Goal: Information Seeking & Learning: Learn about a topic

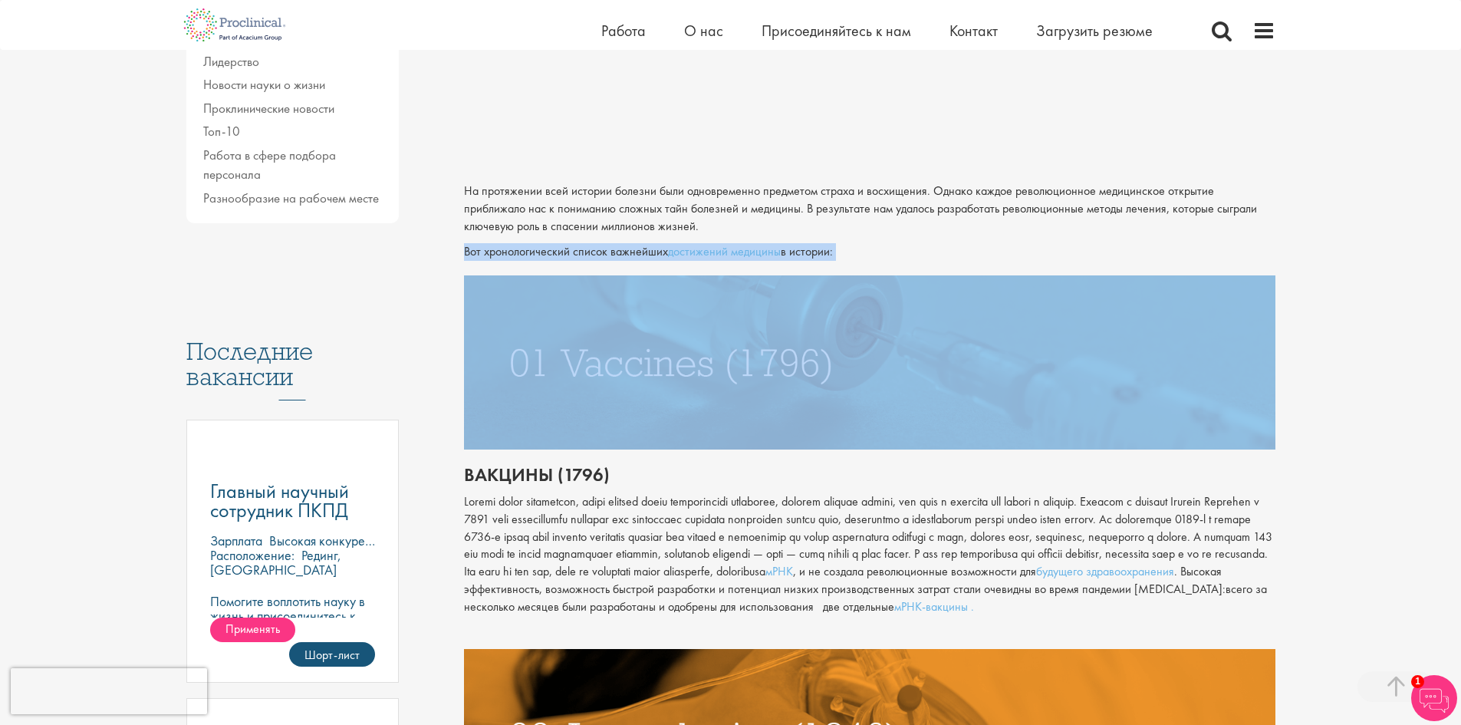
drag, startPoint x: 458, startPoint y: 254, endPoint x: 764, endPoint y: 271, distance: 305.6
drag, startPoint x: 767, startPoint y: 255, endPoint x: 656, endPoint y: 254, distance: 110.4
copy p "Вот хронологический список важнейших достижений медицины в истории:"
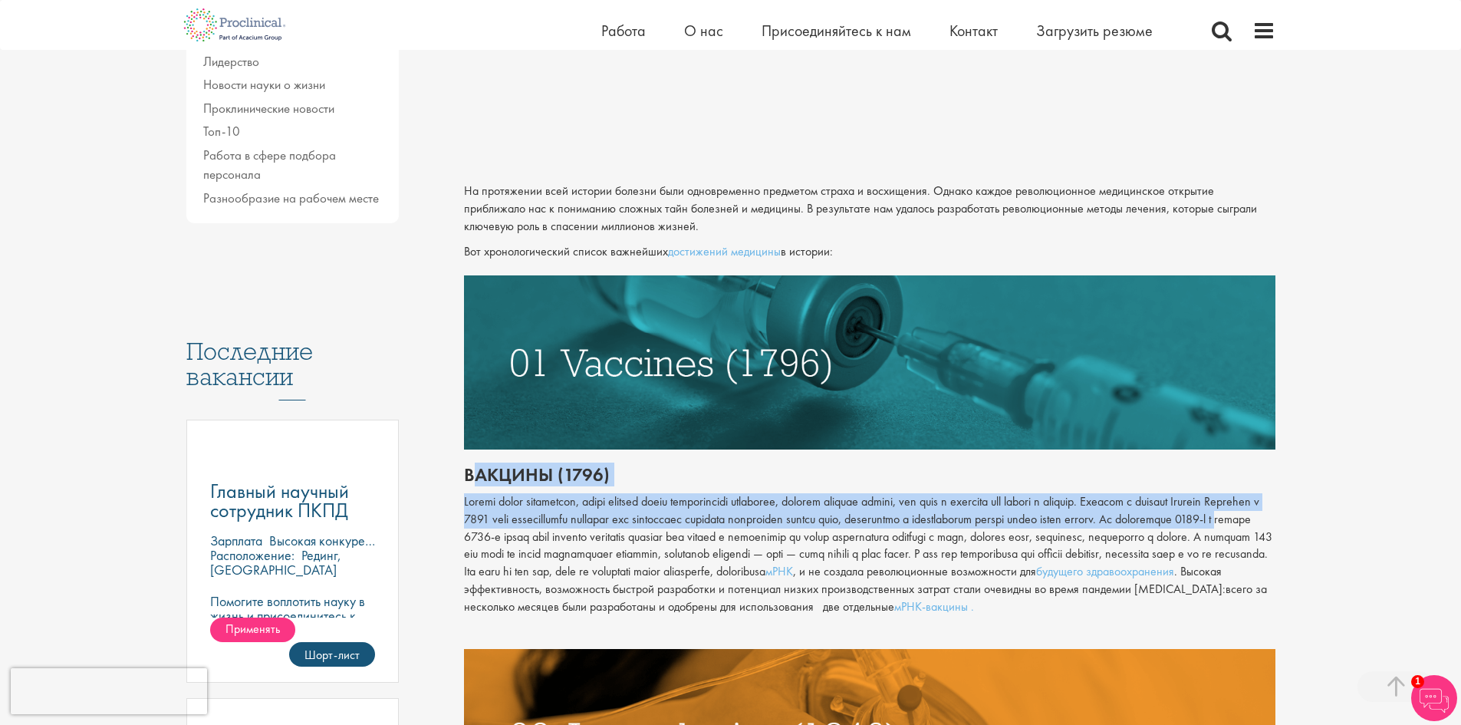
drag, startPoint x: 567, startPoint y: 517, endPoint x: 659, endPoint y: 527, distance: 92.6
click at [474, 472] on font "Вакцины (1796)" at bounding box center [537, 474] width 146 height 24
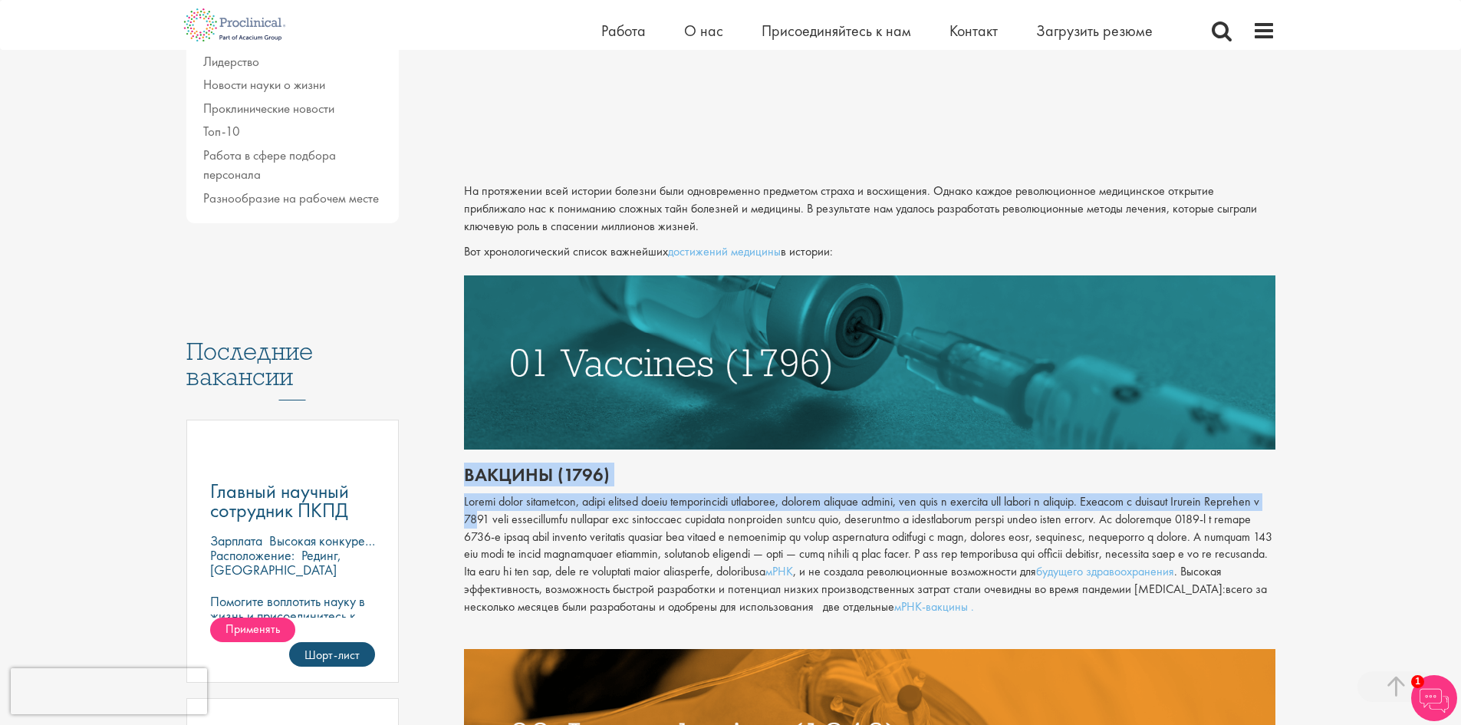
drag, startPoint x: 465, startPoint y: 471, endPoint x: 558, endPoint y: 475, distance: 93.7
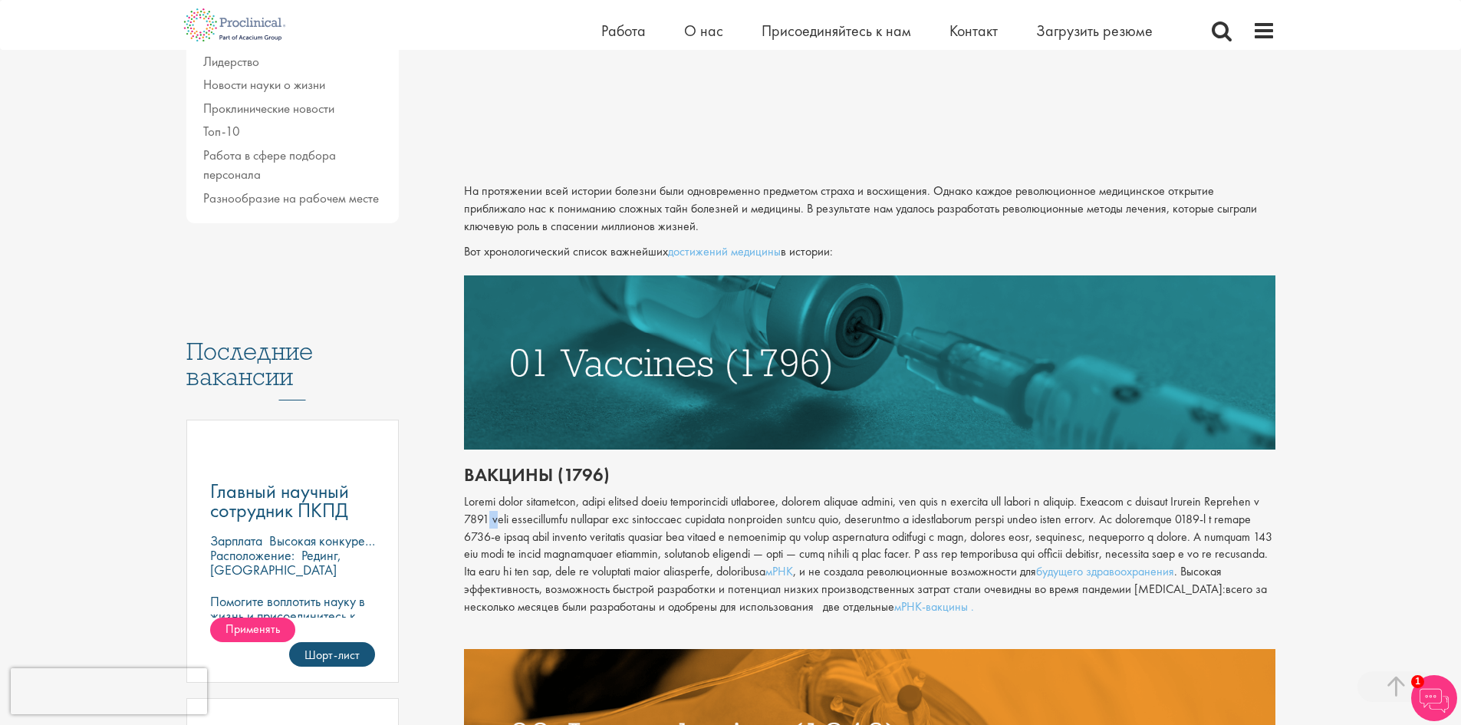
click at [647, 514] on font at bounding box center [868, 536] width 808 height 86
click at [733, 475] on h2 "Вакцины (1796)" at bounding box center [869, 475] width 811 height 20
drag, startPoint x: 468, startPoint y: 474, endPoint x: 618, endPoint y: 468, distance: 150.4
click at [618, 468] on h2 "Вакцины (1796)" at bounding box center [869, 475] width 811 height 20
copy font "Вакцины (1796)"
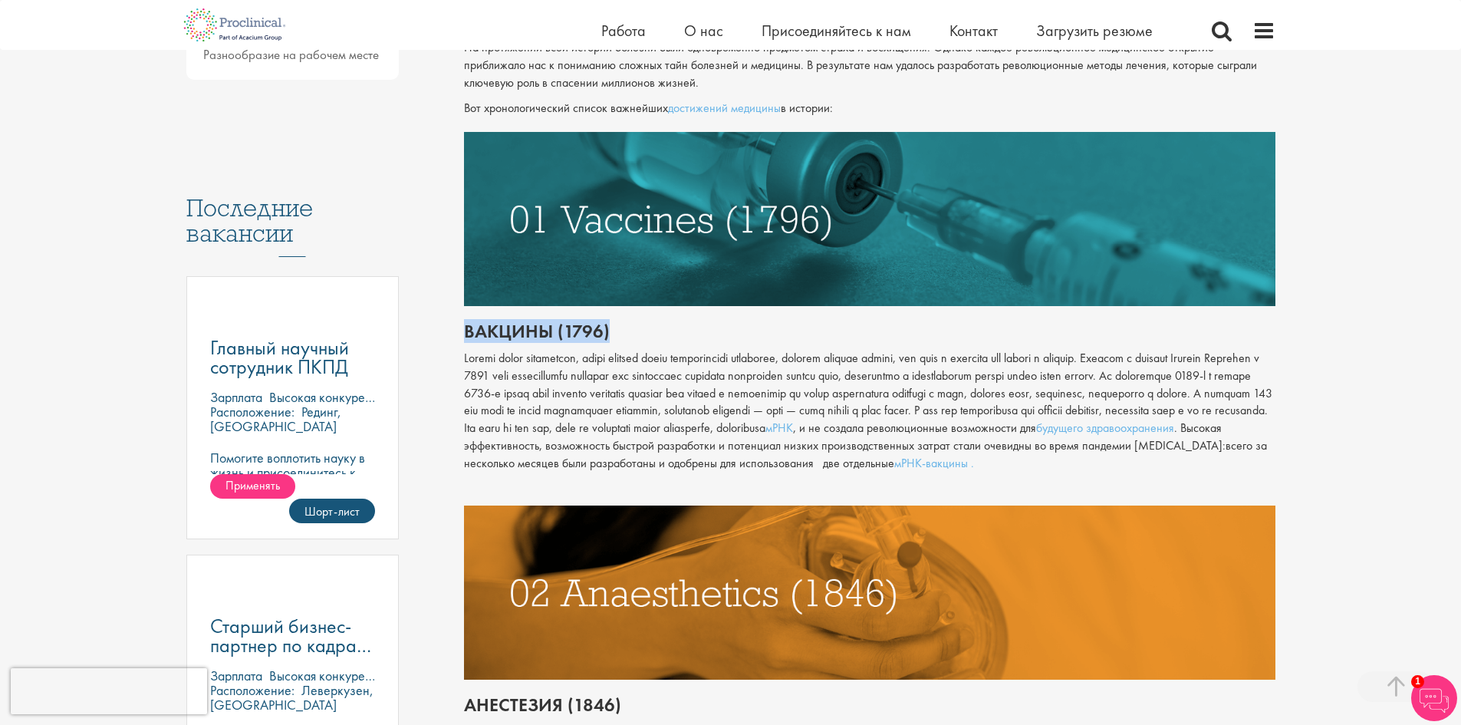
scroll to position [725, 0]
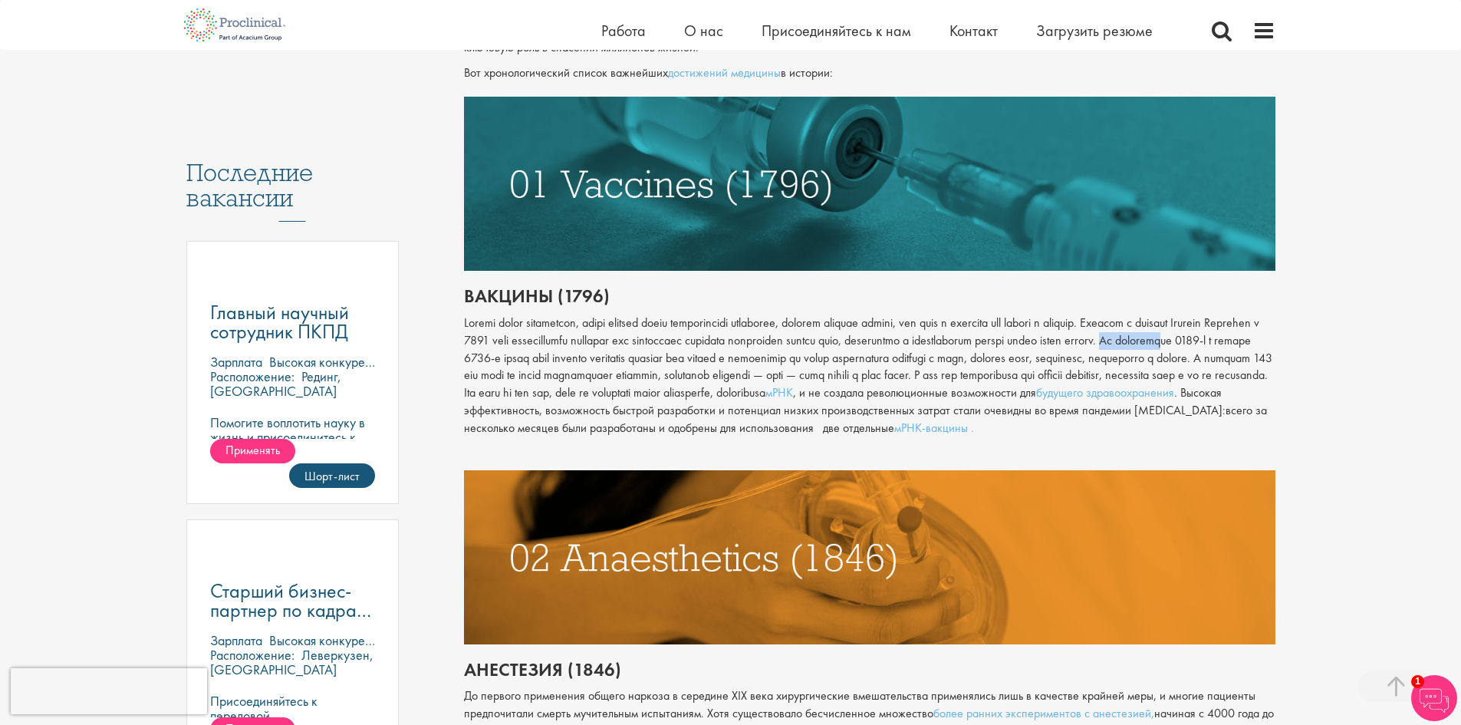
drag, startPoint x: 538, startPoint y: 357, endPoint x: 601, endPoint y: 354, distance: 62.9
click at [601, 354] on font at bounding box center [868, 357] width 808 height 86
click at [644, 356] on font at bounding box center [868, 357] width 808 height 86
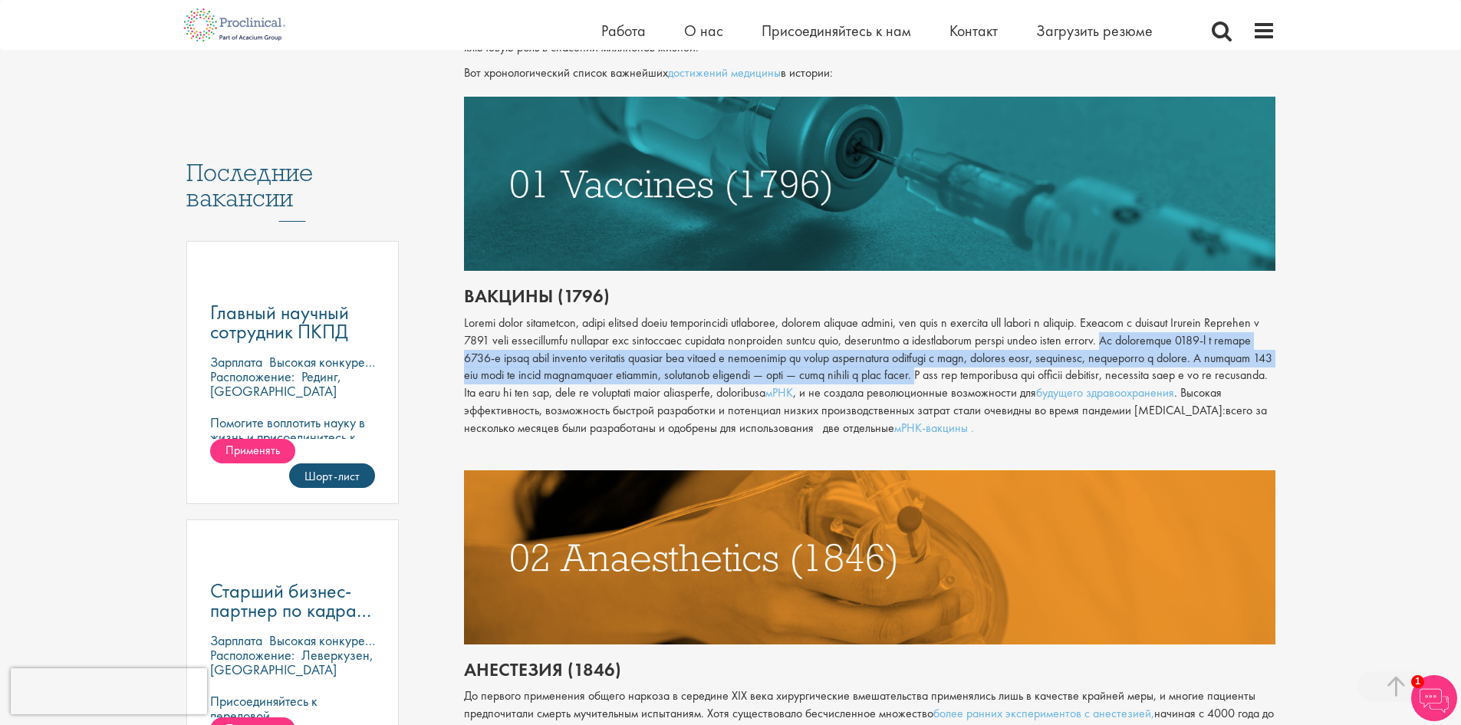
drag, startPoint x: 538, startPoint y: 357, endPoint x: 498, endPoint y: 394, distance: 54.3
click at [498, 394] on font at bounding box center [868, 357] width 808 height 86
copy font "На протяжении 1800-х и начала 1900-х годов были созданы различные вакцины для б…"
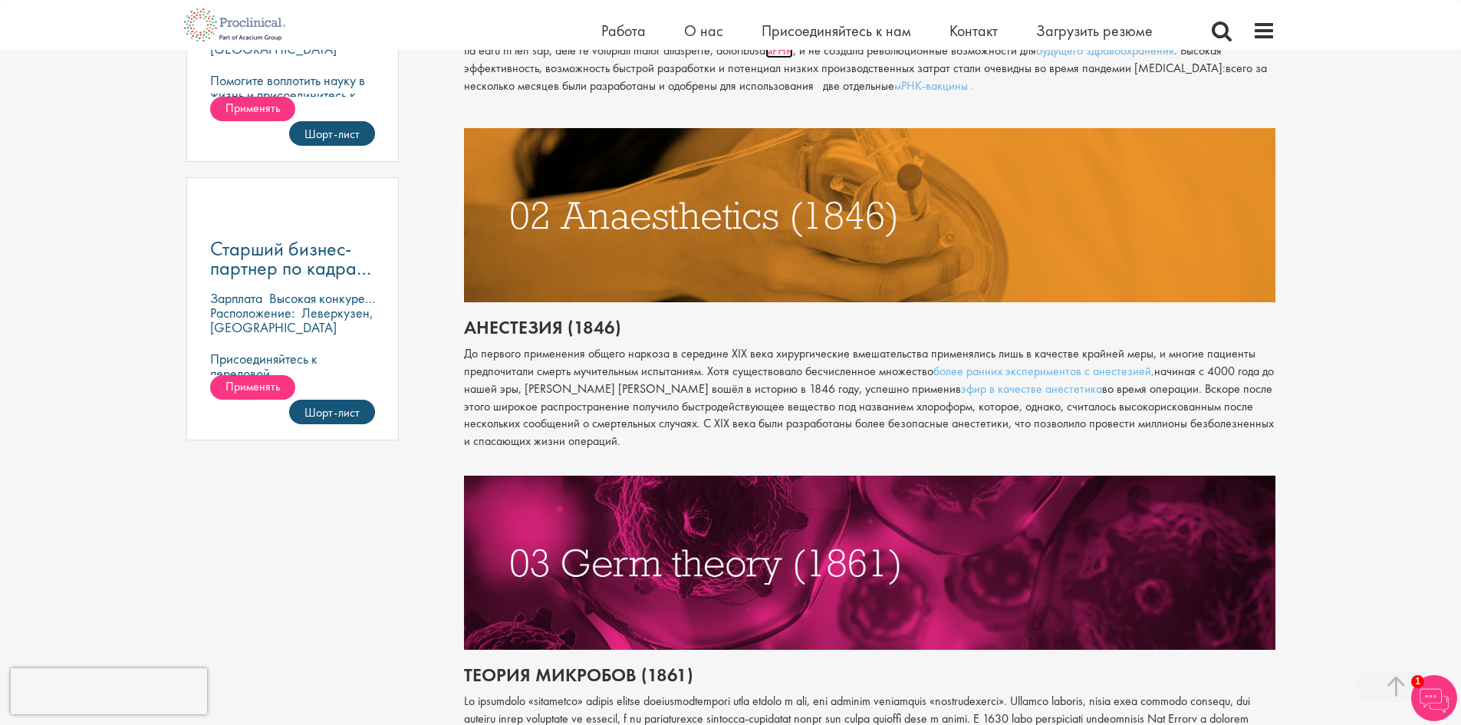
scroll to position [1083, 0]
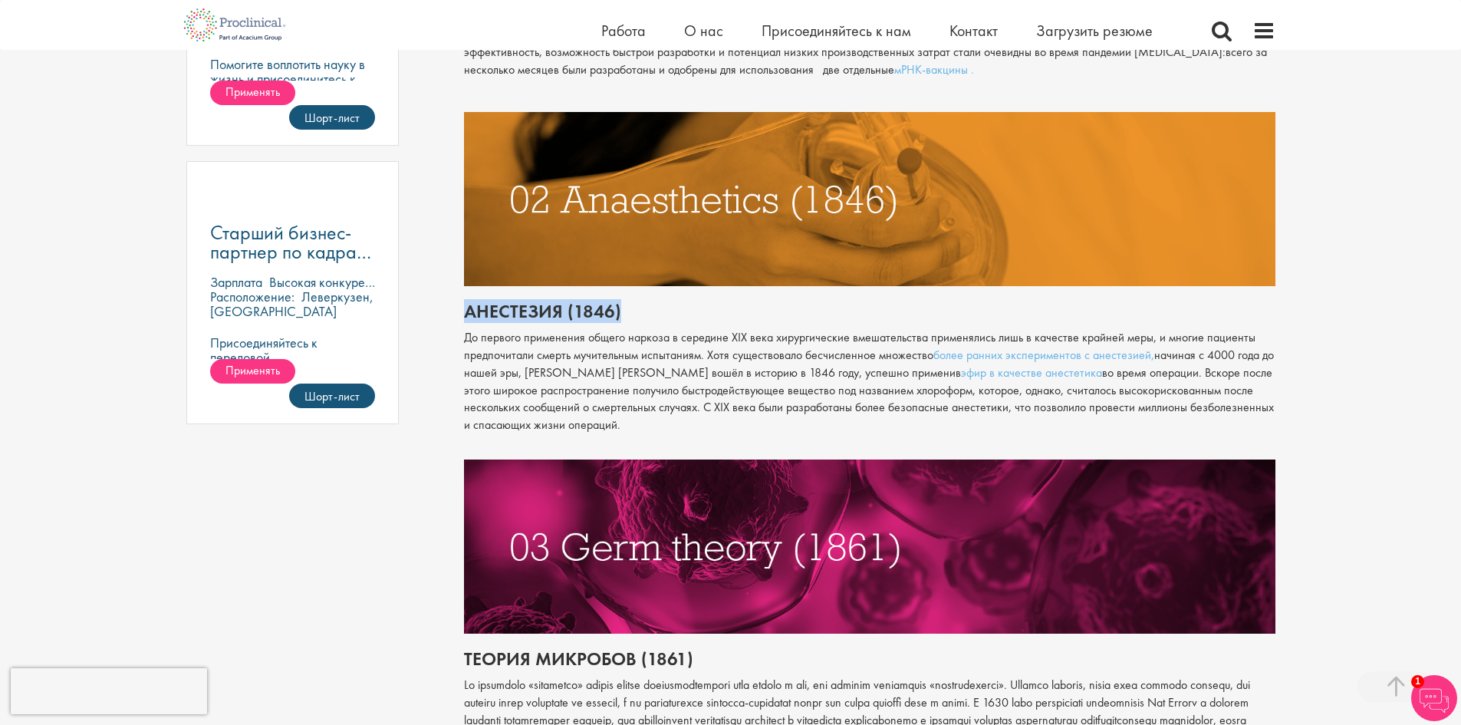
drag, startPoint x: 516, startPoint y: 323, endPoint x: 625, endPoint y: 320, distance: 108.9
click at [625, 320] on h2 "Анестезия (1846)" at bounding box center [869, 311] width 811 height 20
copy font "Анестезия (1846)"
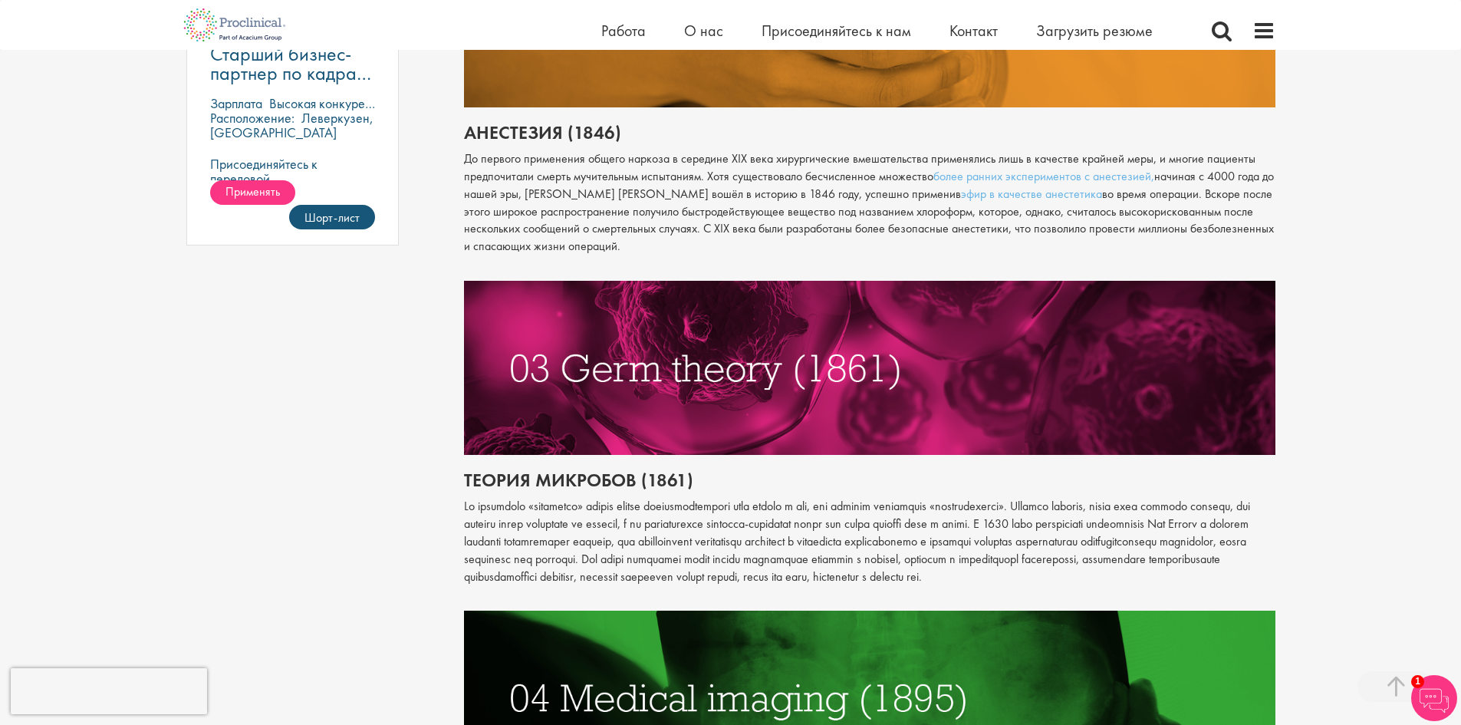
click at [519, 174] on font "До первого применения общего наркоза в середине XIX века хирургические вмешател…" at bounding box center [859, 167] width 791 height 34
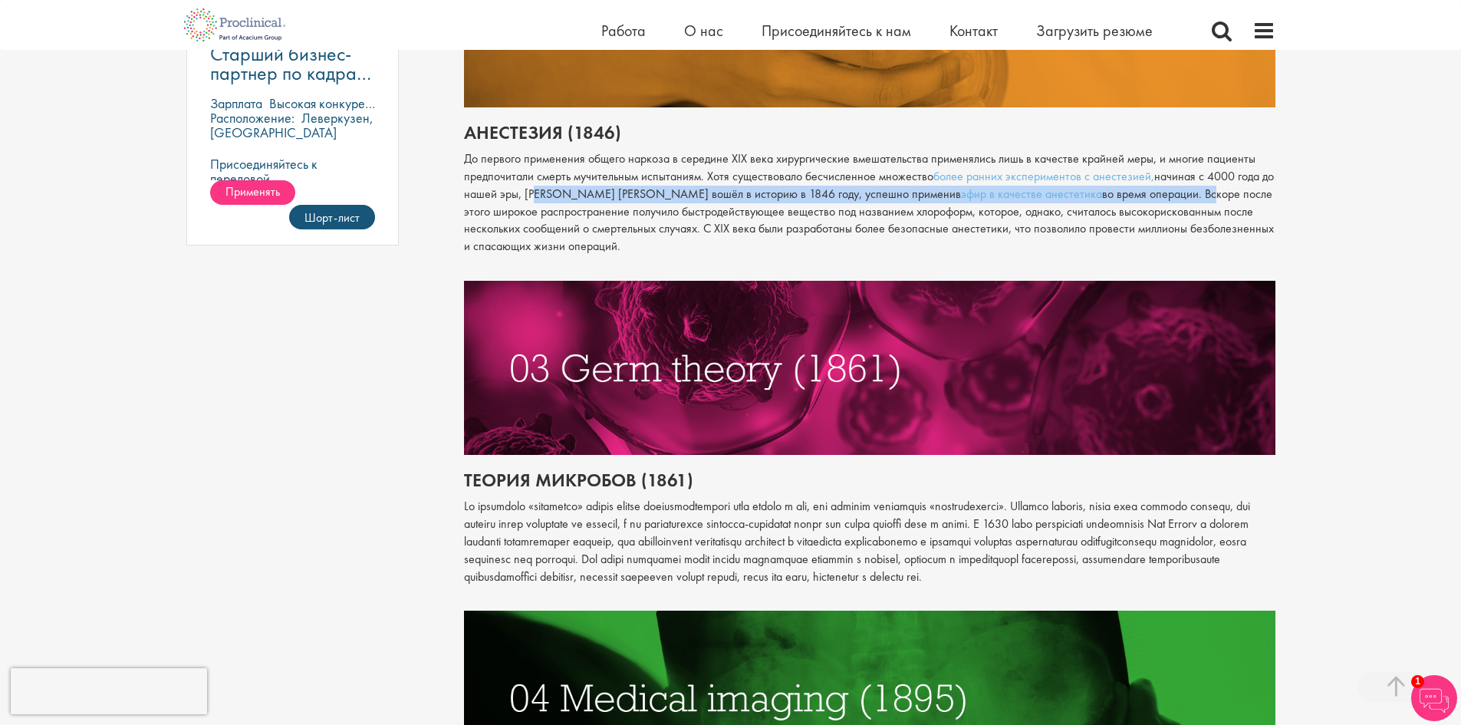
drag, startPoint x: 541, startPoint y: 211, endPoint x: 1139, endPoint y: 214, distance: 598.0
click at [1139, 214] on p "До первого применения общего наркоза в середине XIX века хирургические вмешател…" at bounding box center [869, 202] width 811 height 105
copy p "[PERSON_NAME] [PERSON_NAME] вошёл в историю в 1846 году, успешно применив эфир …"
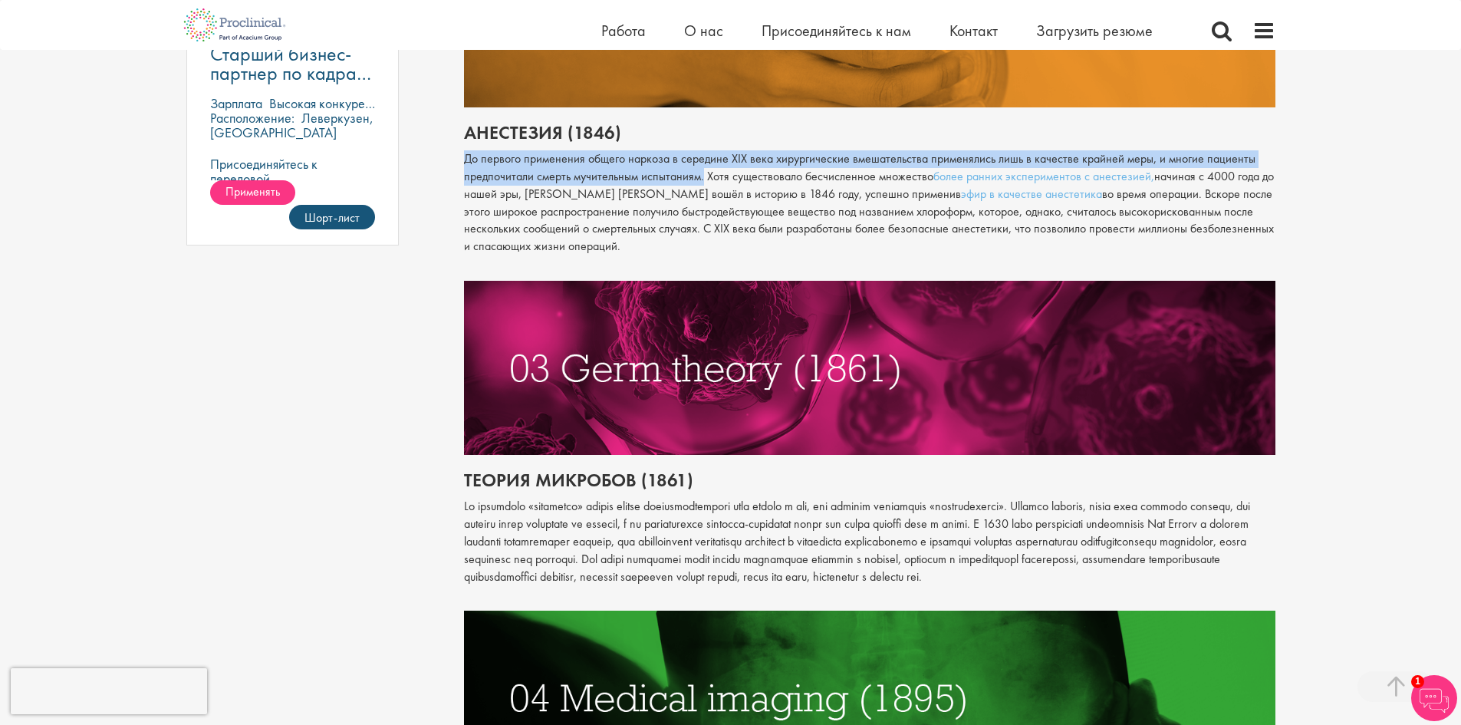
drag, startPoint x: 462, startPoint y: 173, endPoint x: 700, endPoint y: 202, distance: 239.5
drag, startPoint x: 700, startPoint y: 200, endPoint x: 663, endPoint y: 183, distance: 40.5
copy font "До первого применения общего наркоза в середине XIX века хирургические вмешател…"
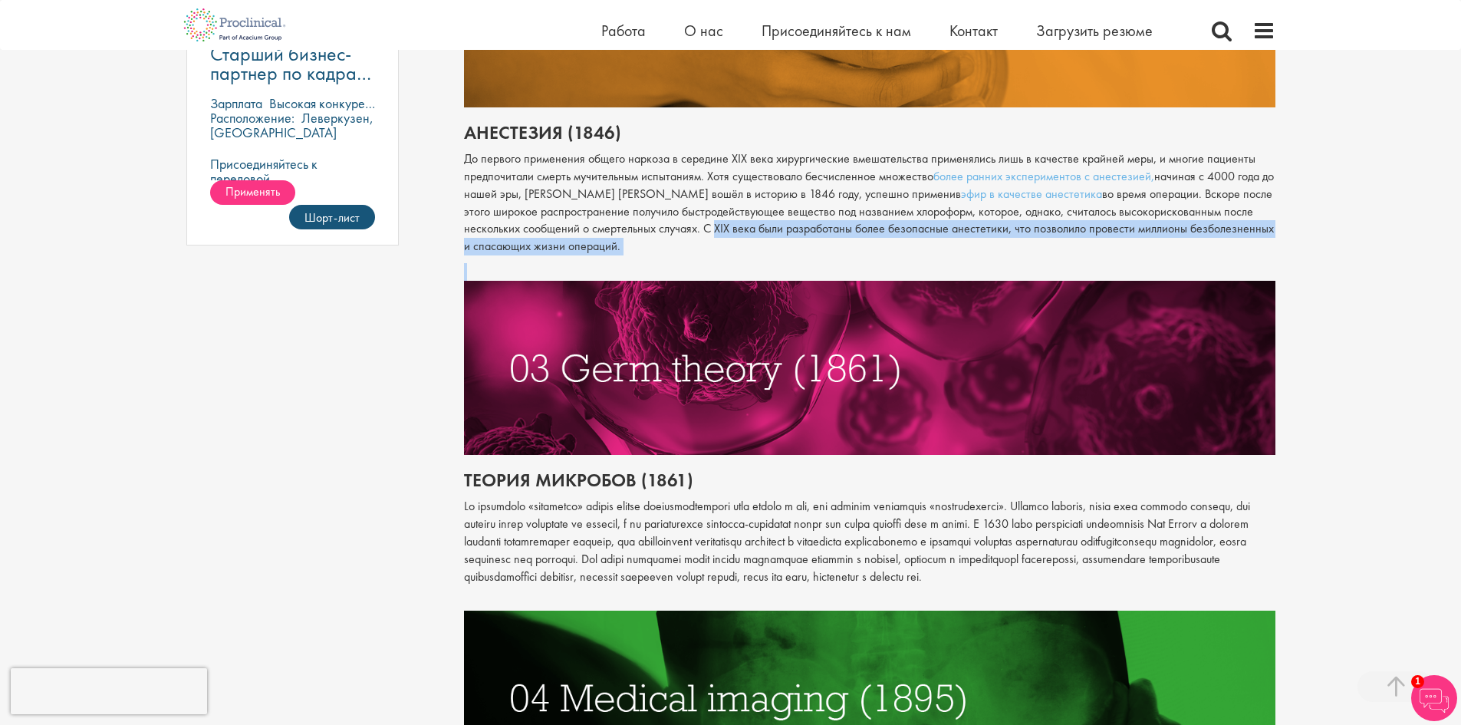
drag, startPoint x: 705, startPoint y: 247, endPoint x: 717, endPoint y: 274, distance: 30.2
click at [717, 274] on div "На протяжении всей истории болезни были одновременно предметом страха и восхище…" at bounding box center [869, 143] width 811 height 1353
copy div "С XIX века были разработаны более безопасные анестетики, что позволило провести…"
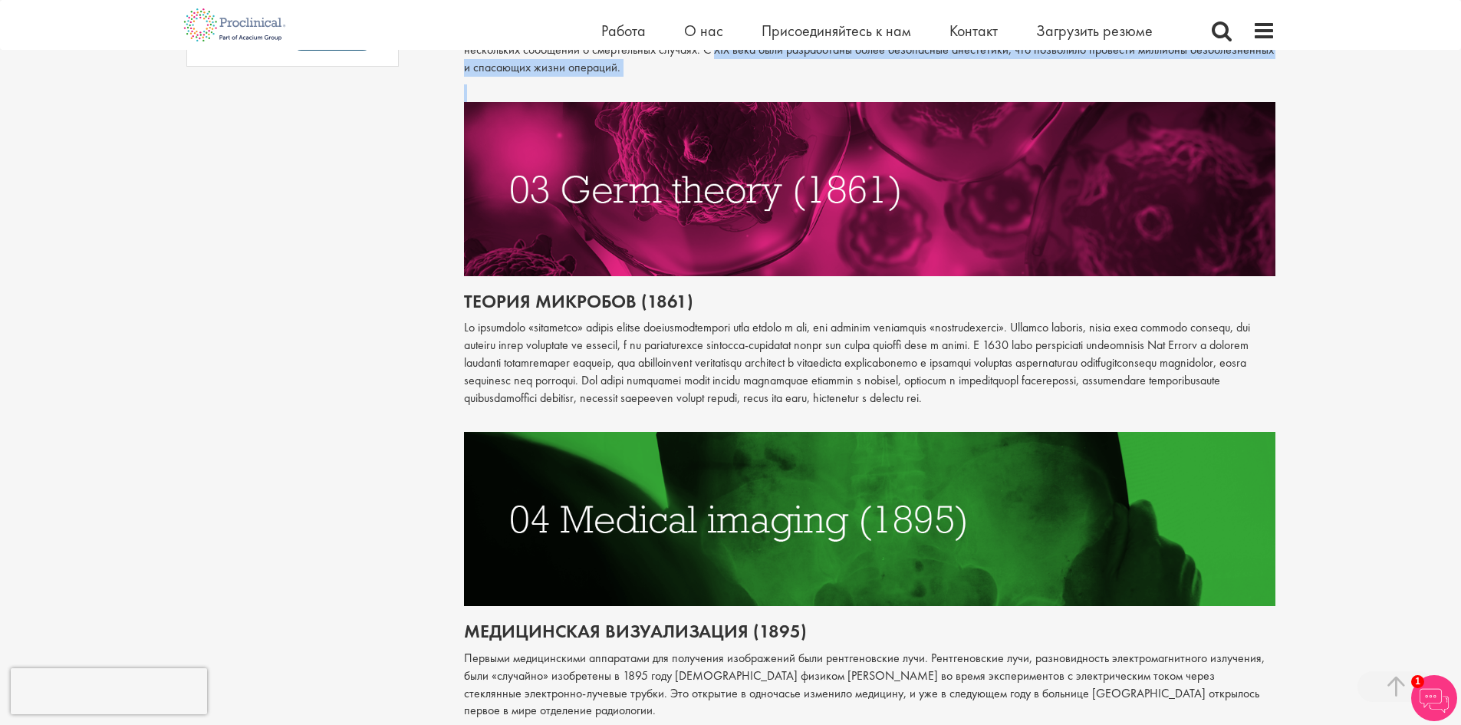
scroll to position [1620, 0]
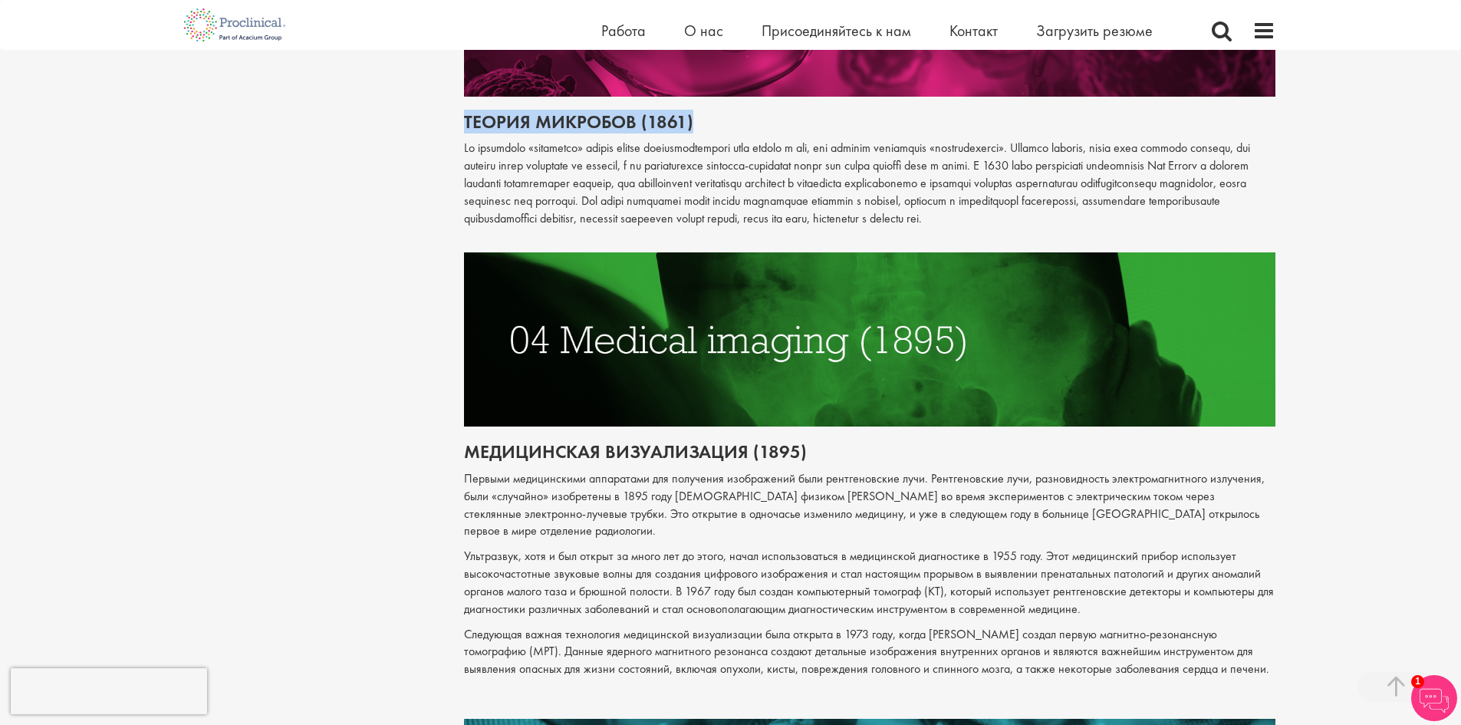
drag, startPoint x: 465, startPoint y: 136, endPoint x: 692, endPoint y: 138, distance: 226.9
click at [692, 132] on h2 "Теория микробов (1861)" at bounding box center [869, 122] width 811 height 20
copy font "Теория микробов (1861)"
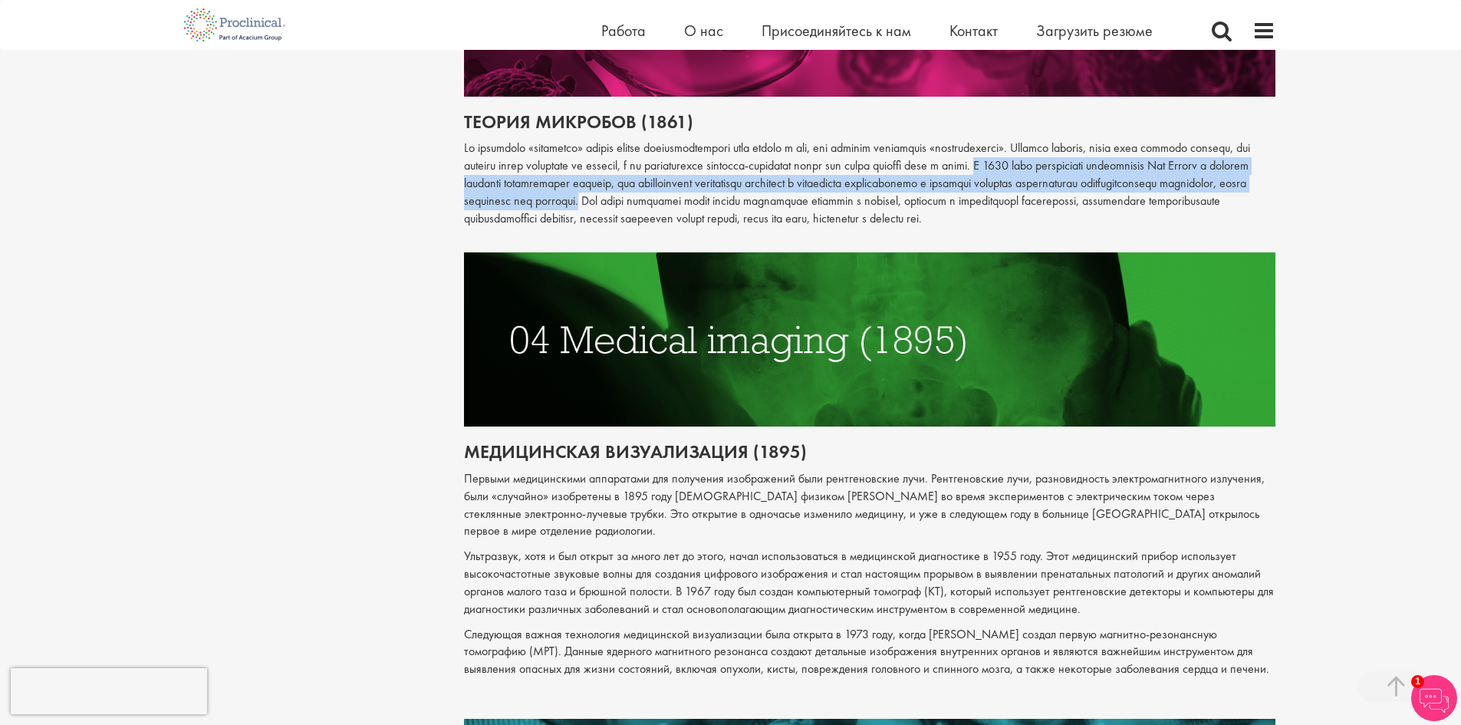
drag, startPoint x: 1160, startPoint y: 181, endPoint x: 951, endPoint y: 218, distance: 211.8
click at [951, 218] on font at bounding box center [857, 183] width 786 height 86
copy font "В 1861 году [DEMOGRAPHIC_DATA] микробиолог [PERSON_NAME] с помощью простого экс…"
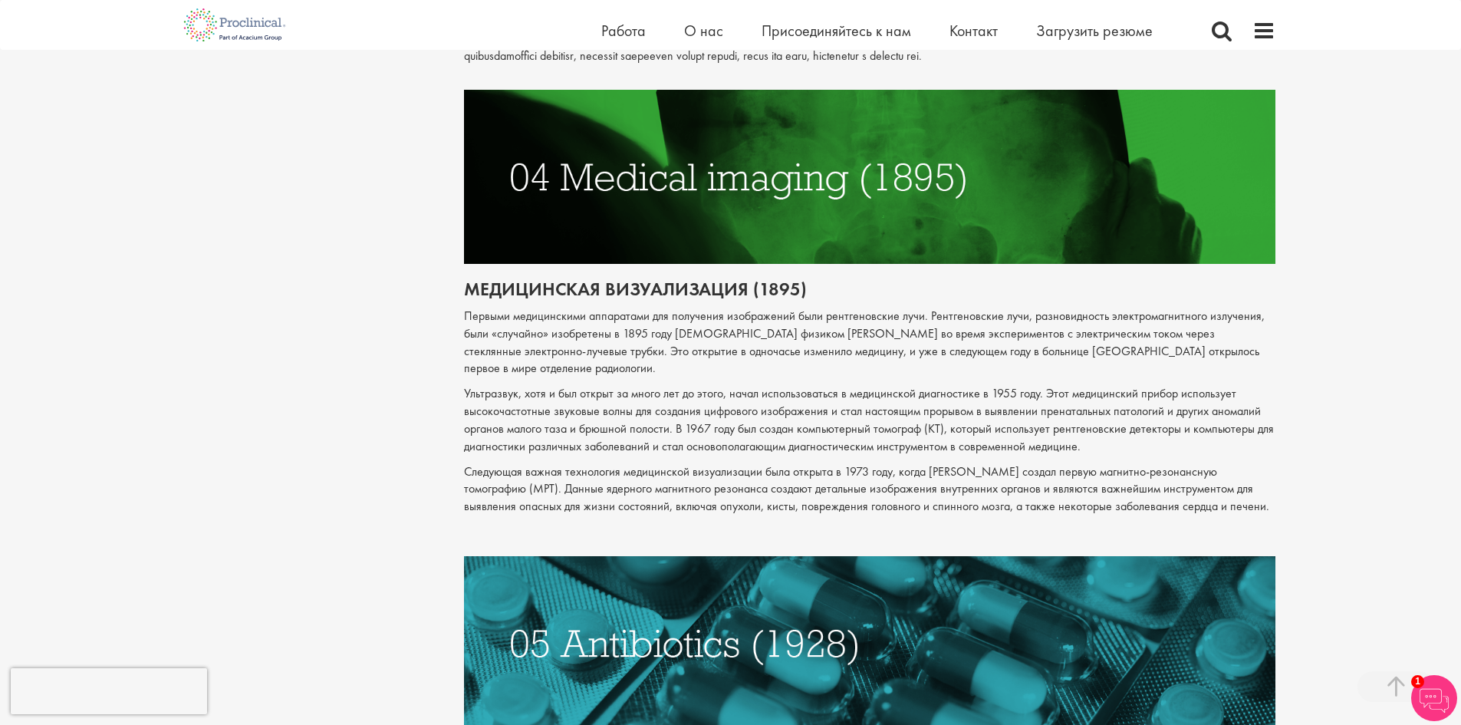
scroll to position [1799, 0]
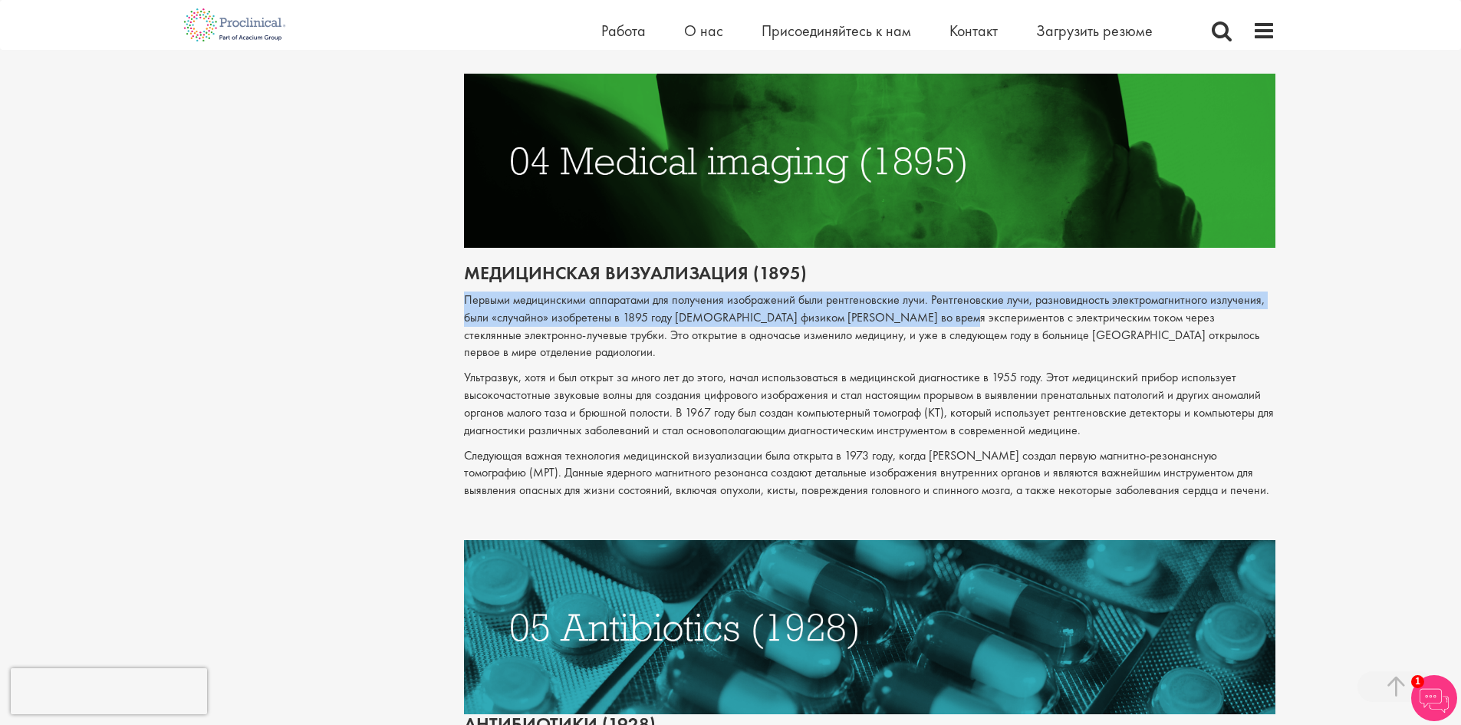
drag, startPoint x: 462, startPoint y: 328, endPoint x: 945, endPoint y: 348, distance: 483.4
click at [945, 348] on div "10 величайших достижений медицины в истории Автор: [PERSON_NAME] Дата публикаци…" at bounding box center [869, 543] width 834 height 4341
copy font "Первыми медицинскими аппаратами для получения изображений были рентгеновские лу…"
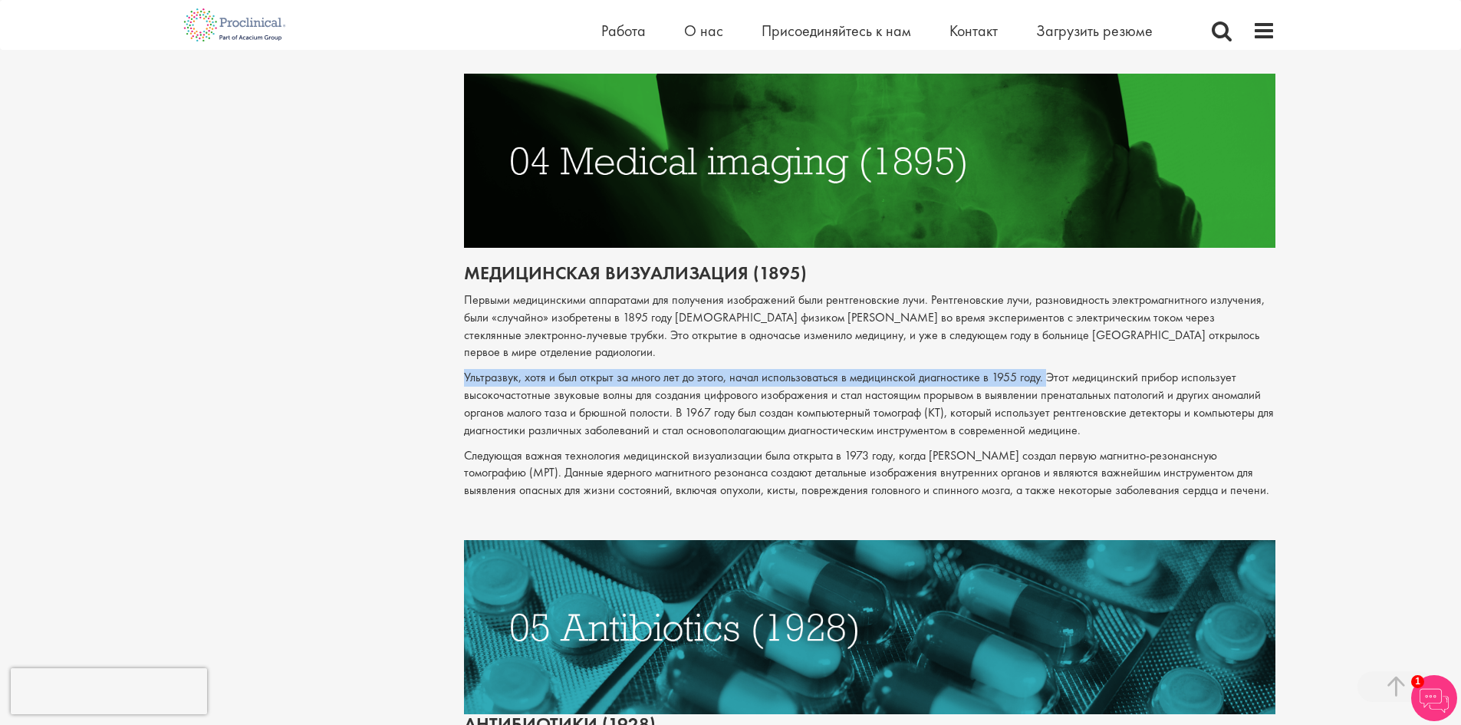
drag, startPoint x: 467, startPoint y: 414, endPoint x: 1042, endPoint y: 419, distance: 575.0
click at [1042, 419] on font "Ультразвук, хотя и был открыт за много лет до этого, начал использоваться в мед…" at bounding box center [869, 403] width 810 height 69
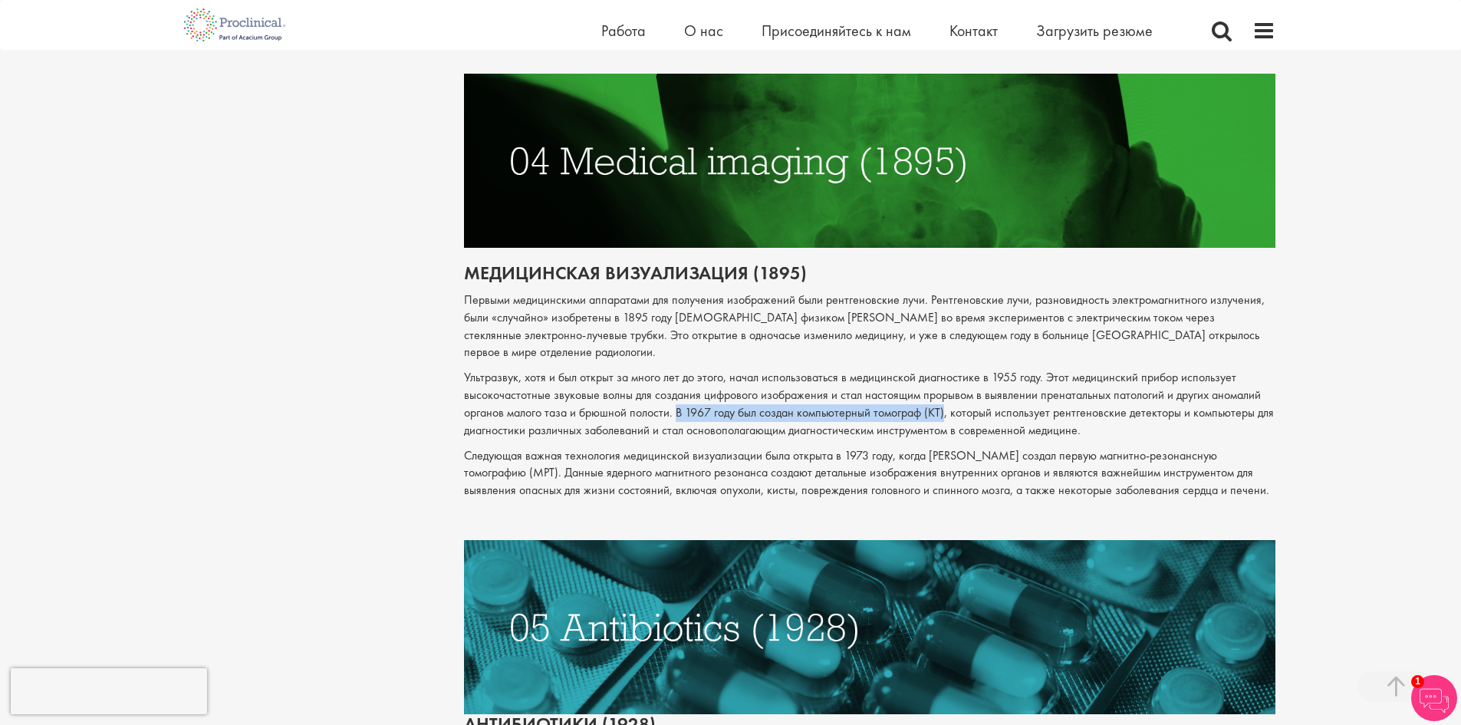
drag, startPoint x: 685, startPoint y: 448, endPoint x: 945, endPoint y: 454, distance: 260.8
click at [945, 438] on font "Ультразвук, хотя и был открыт за много лет до этого, начал использоваться в мед…" at bounding box center [869, 403] width 810 height 69
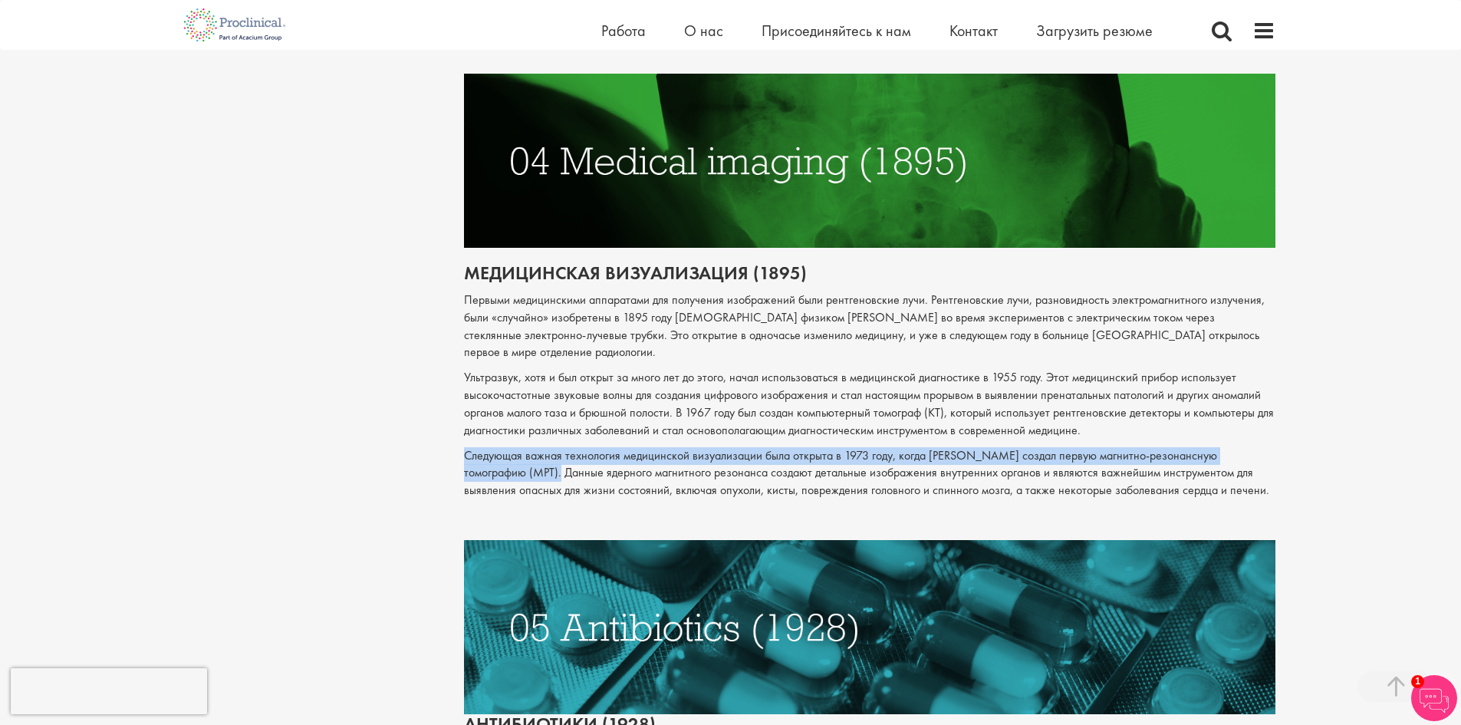
drag, startPoint x: 465, startPoint y: 489, endPoint x: 499, endPoint y: 500, distance: 35.4
click at [499, 498] on font "Следующая важная технология медицинской визуализации была открыта в 1973 году, …" at bounding box center [866, 472] width 805 height 51
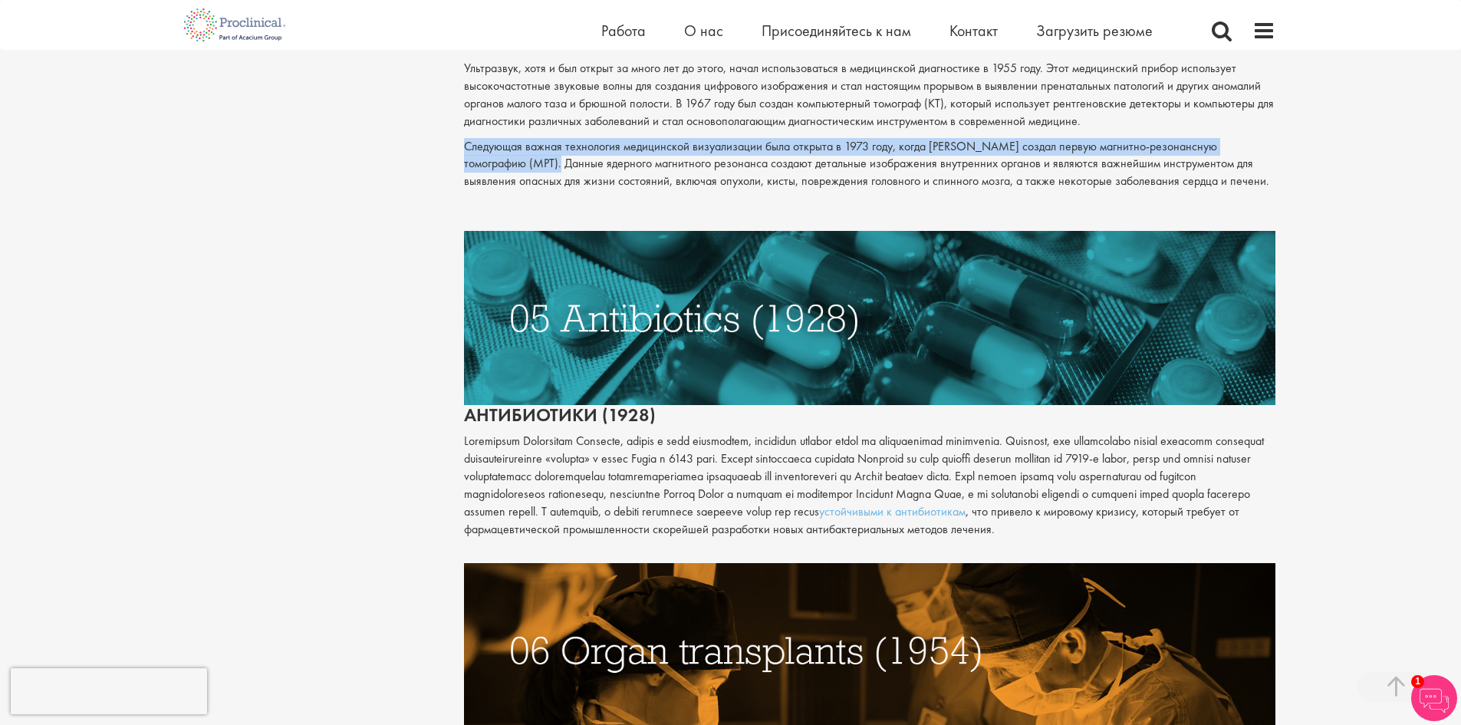
scroll to position [2157, 0]
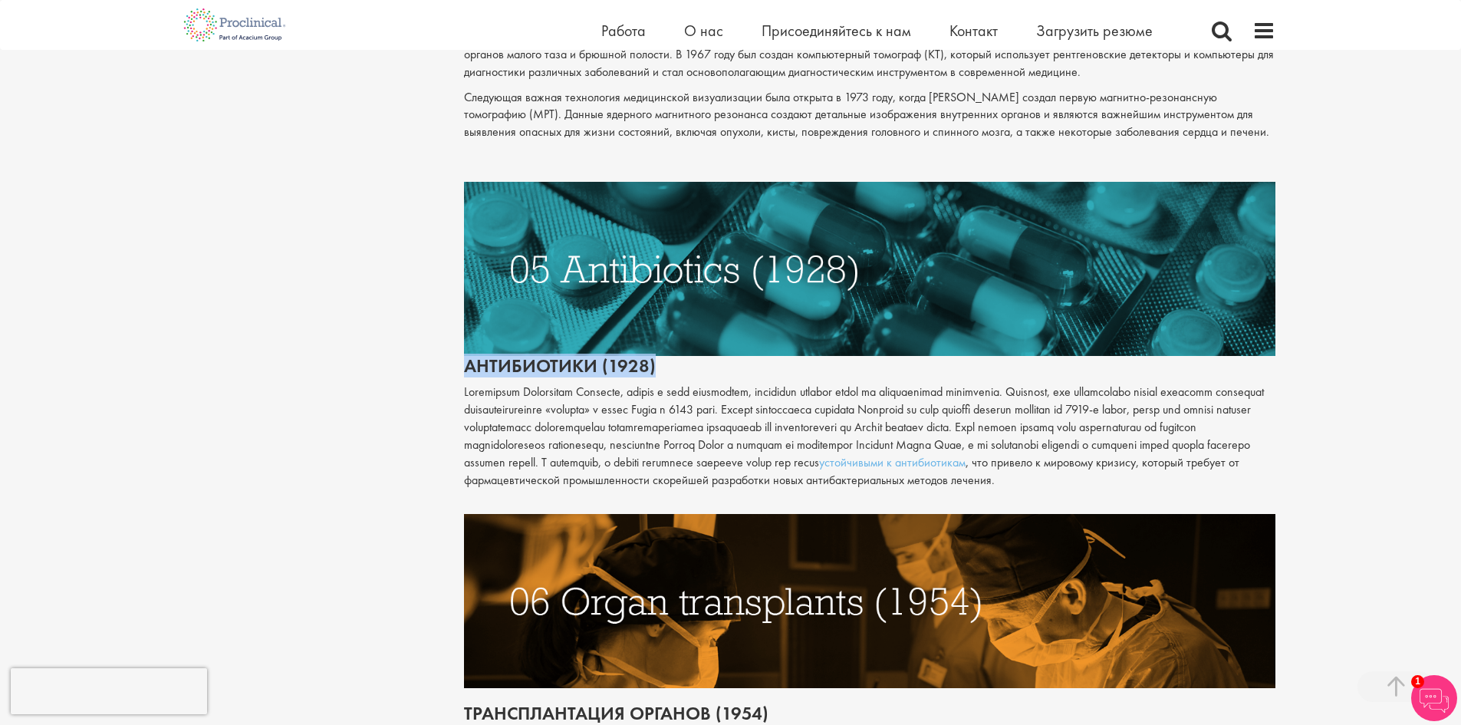
drag, startPoint x: 462, startPoint y: 400, endPoint x: 698, endPoint y: 399, distance: 236.1
click at [698, 399] on div "10 величайших достижений медицины в истории Автор: [PERSON_NAME] Дата публикаци…" at bounding box center [869, 194] width 834 height 4359
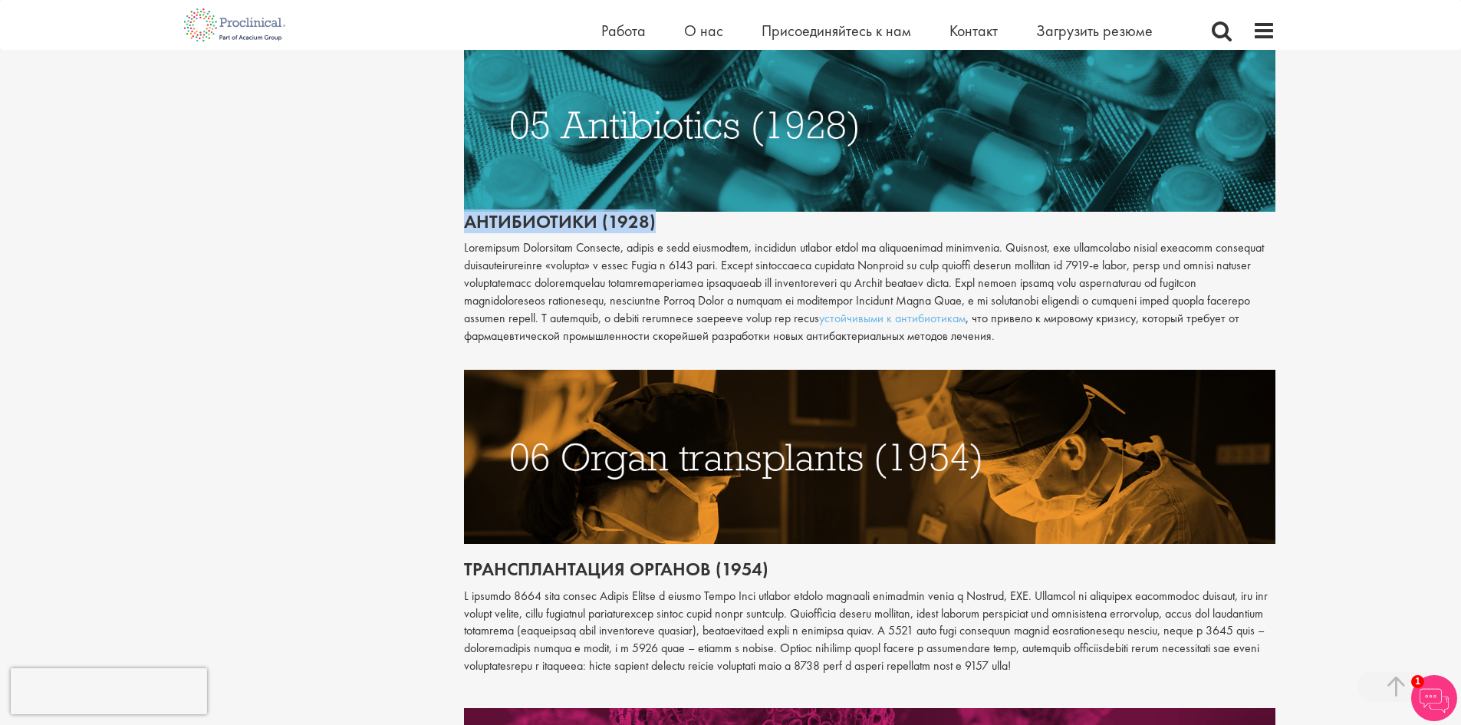
scroll to position [2335, 0]
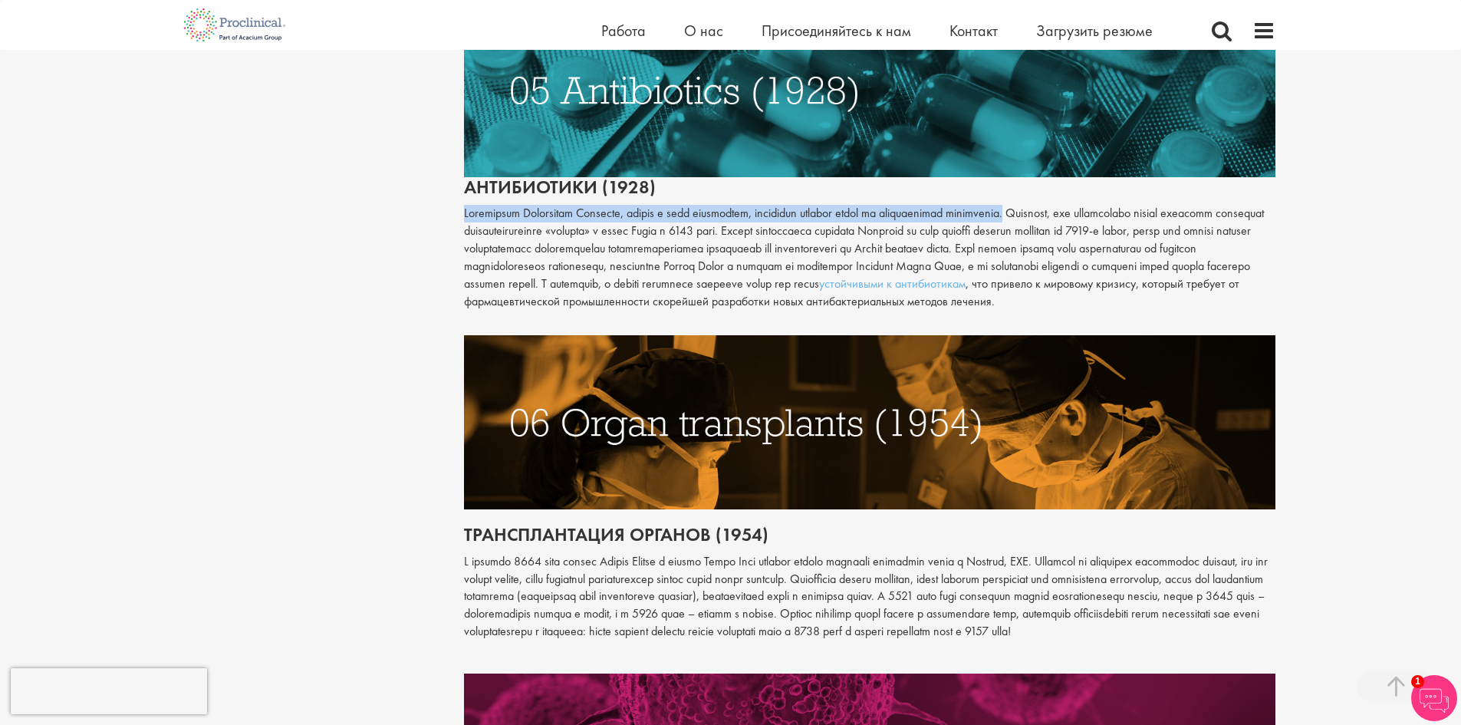
drag, startPoint x: 465, startPoint y: 245, endPoint x: 1069, endPoint y: 243, distance: 604.2
click at [1069, 243] on font at bounding box center [864, 248] width 800 height 86
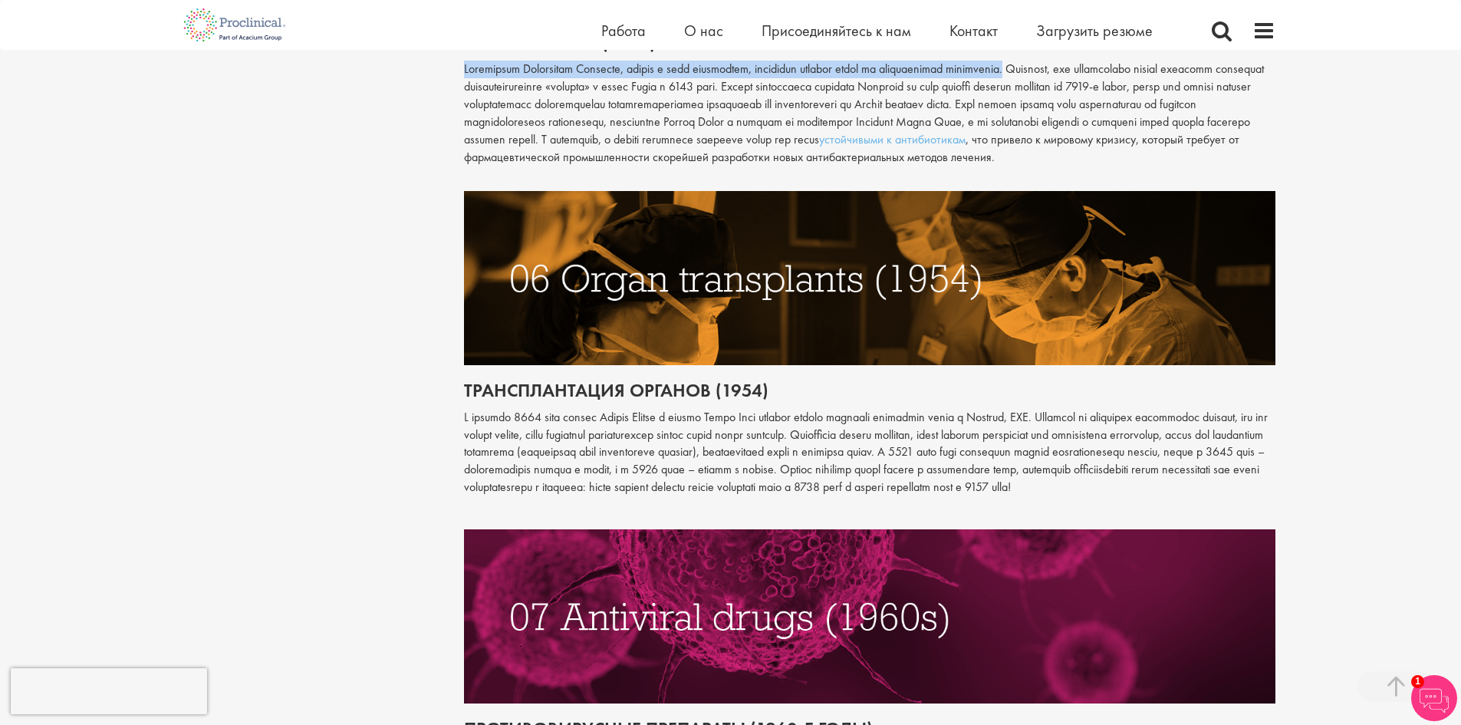
scroll to position [2514, 0]
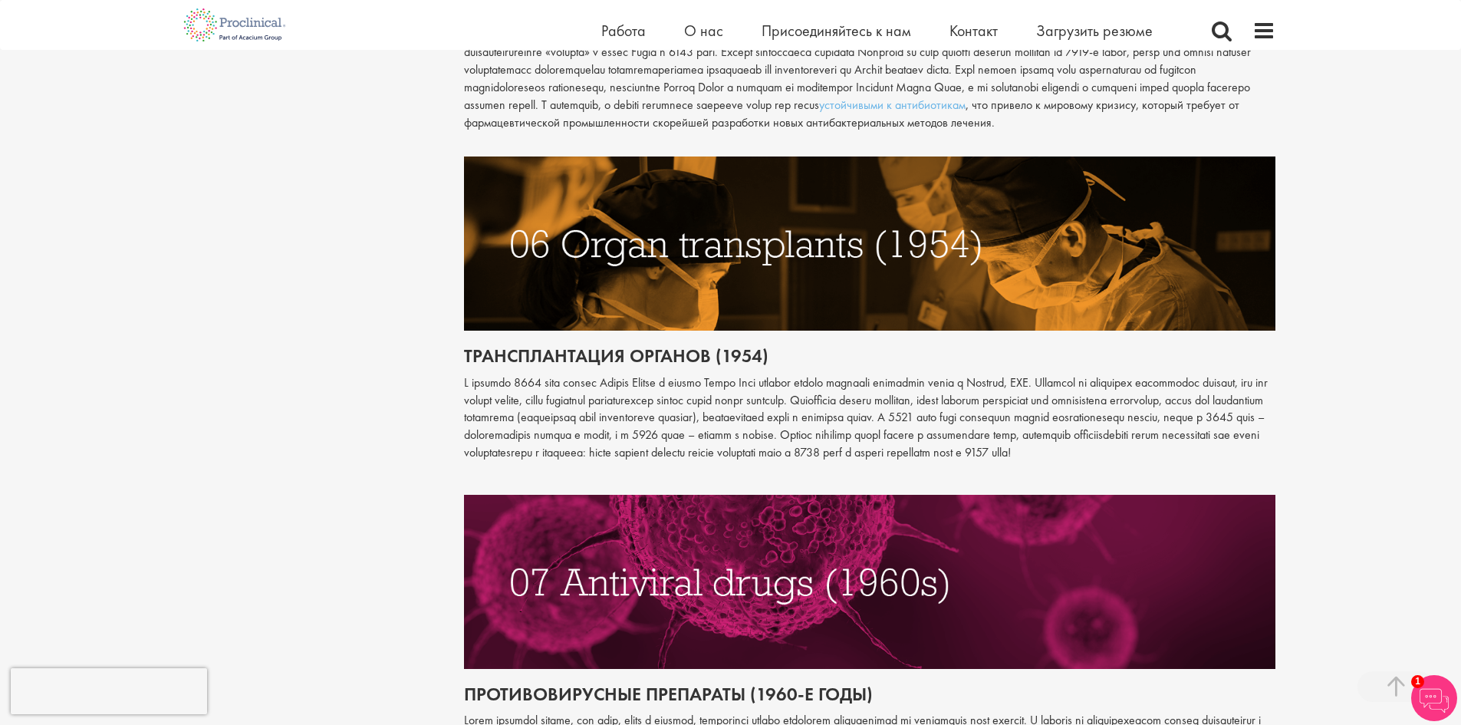
drag, startPoint x: 842, startPoint y: 140, endPoint x: 857, endPoint y: 178, distance: 41.3
click at [857, 131] on p "устойчивыми к антибиотикам , что привело к мировому кризису, который требует от…" at bounding box center [869, 78] width 811 height 105
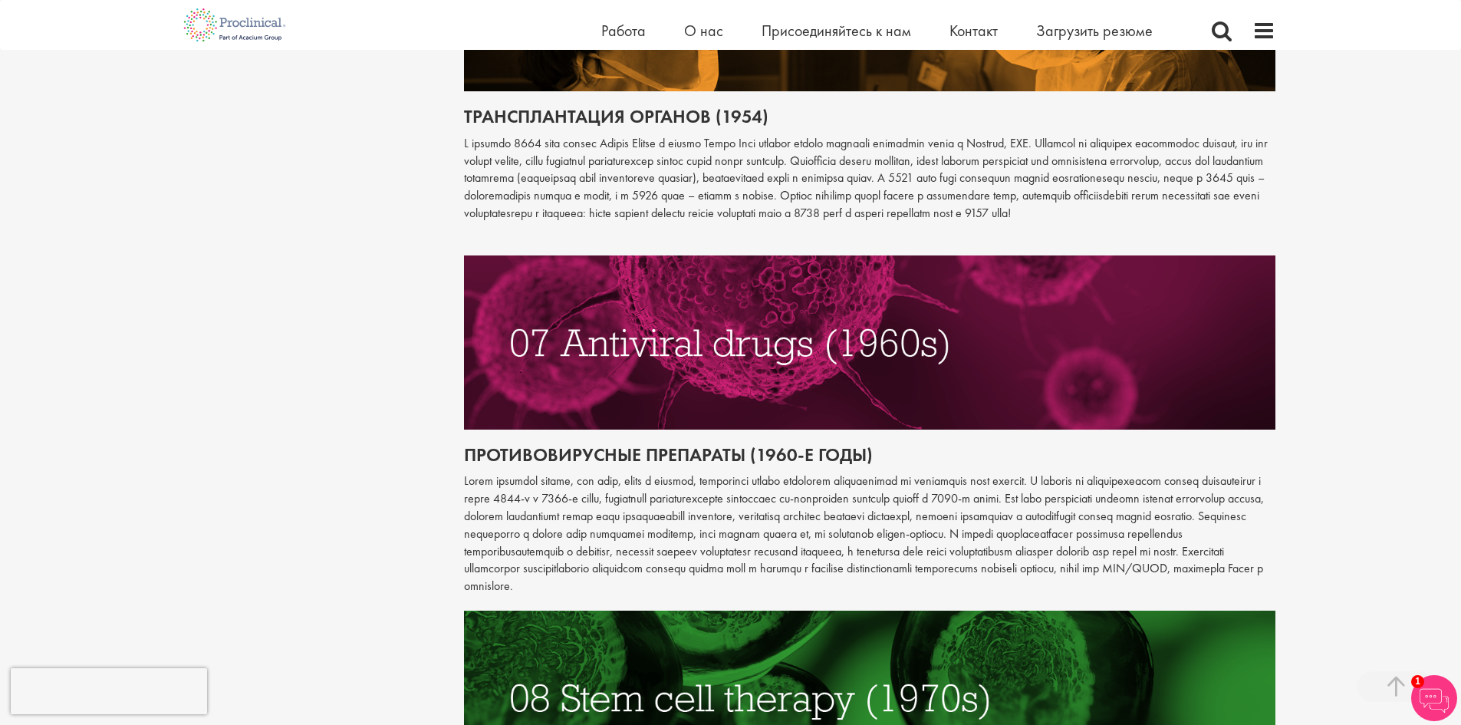
scroll to position [2872, 0]
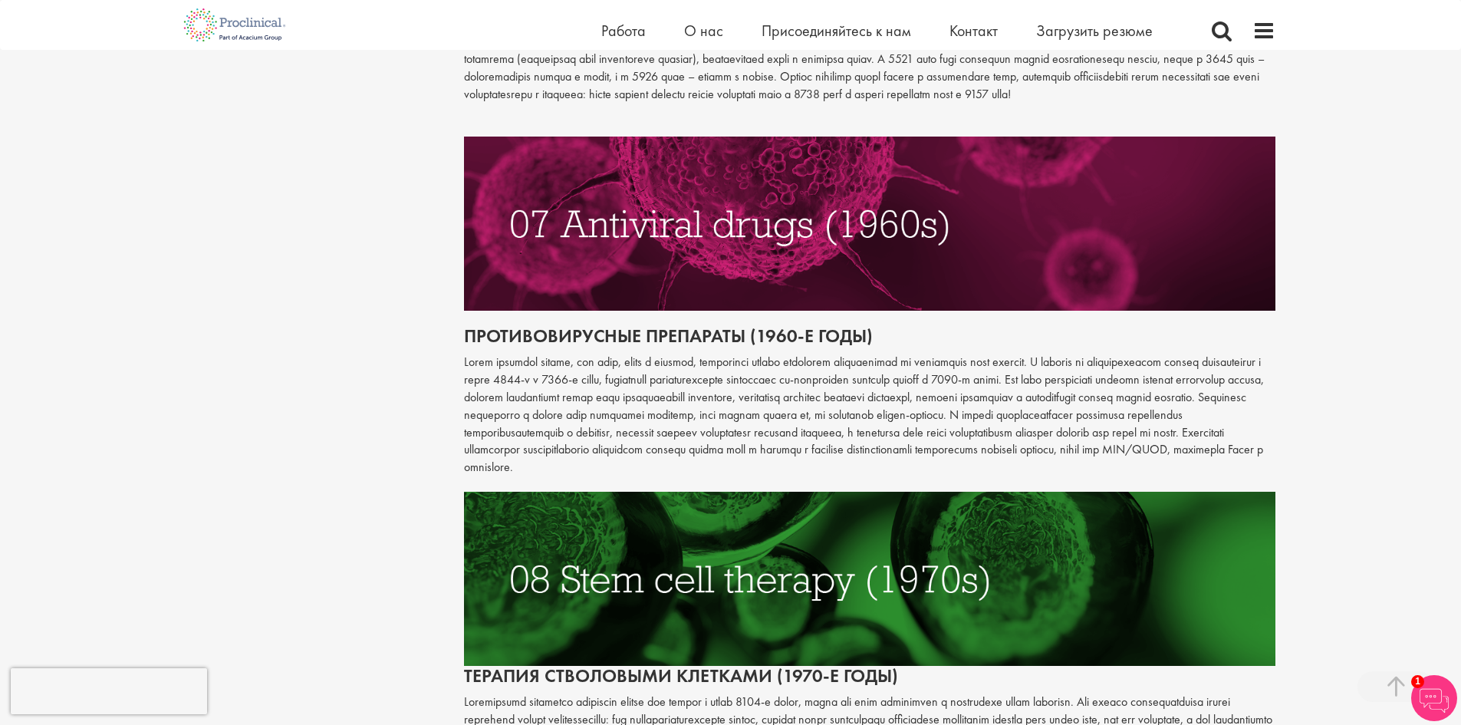
drag, startPoint x: 465, startPoint y: 53, endPoint x: 825, endPoint y: 56, distance: 360.4
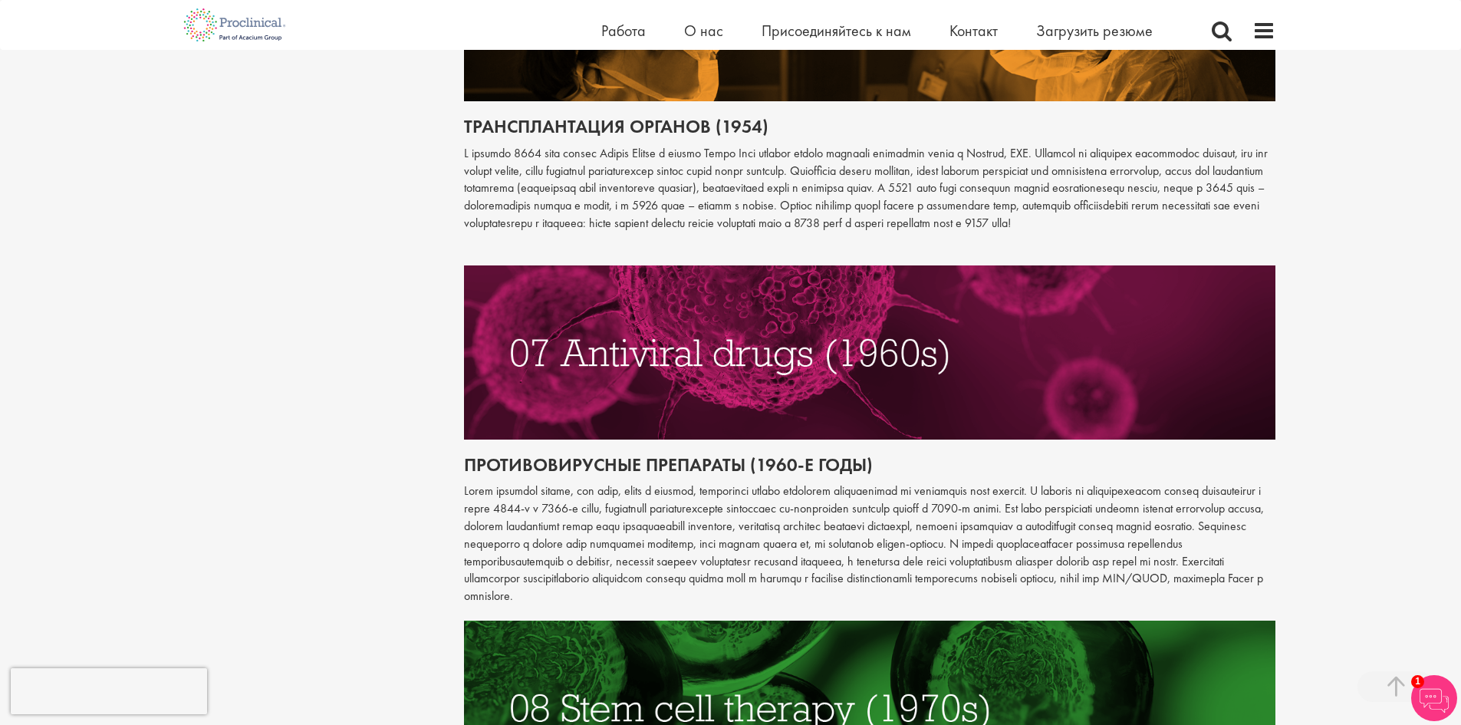
scroll to position [2693, 0]
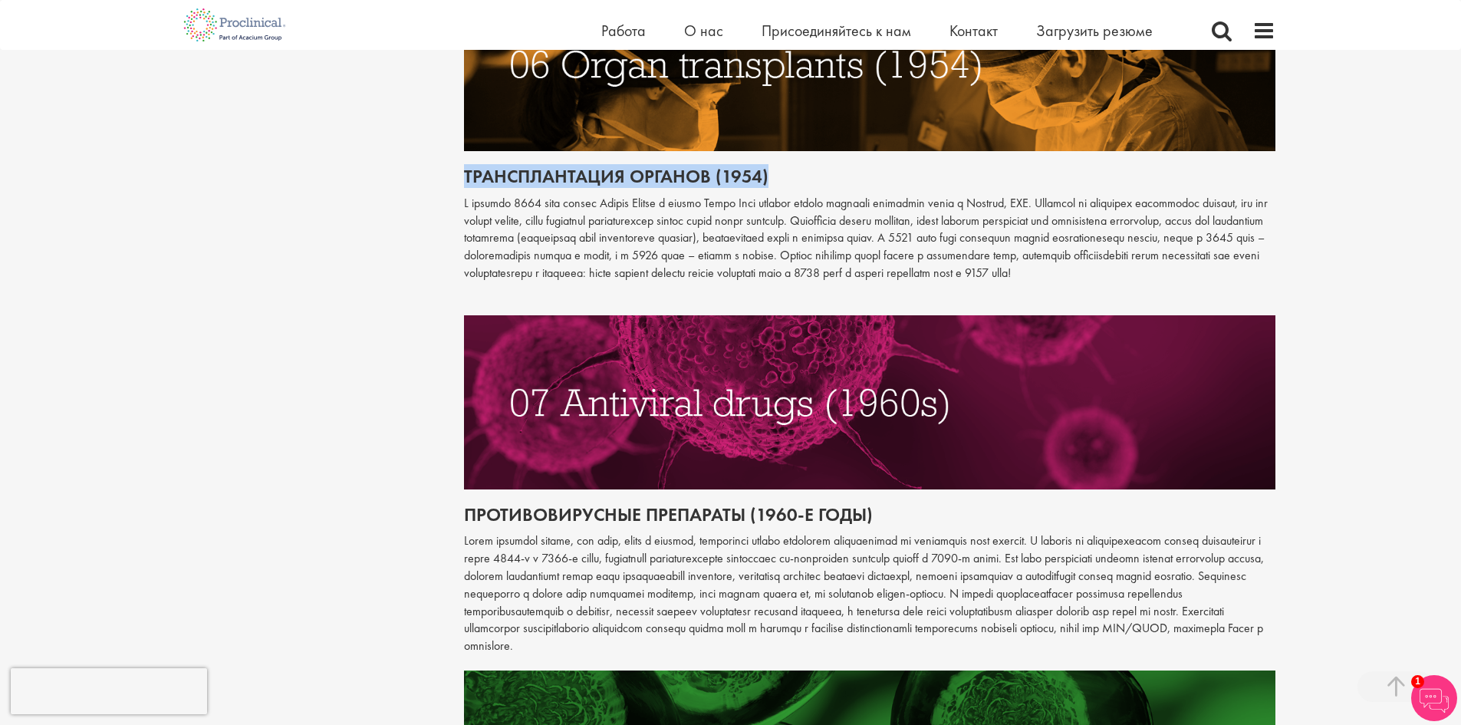
drag, startPoint x: 474, startPoint y: 232, endPoint x: 791, endPoint y: 235, distance: 317.4
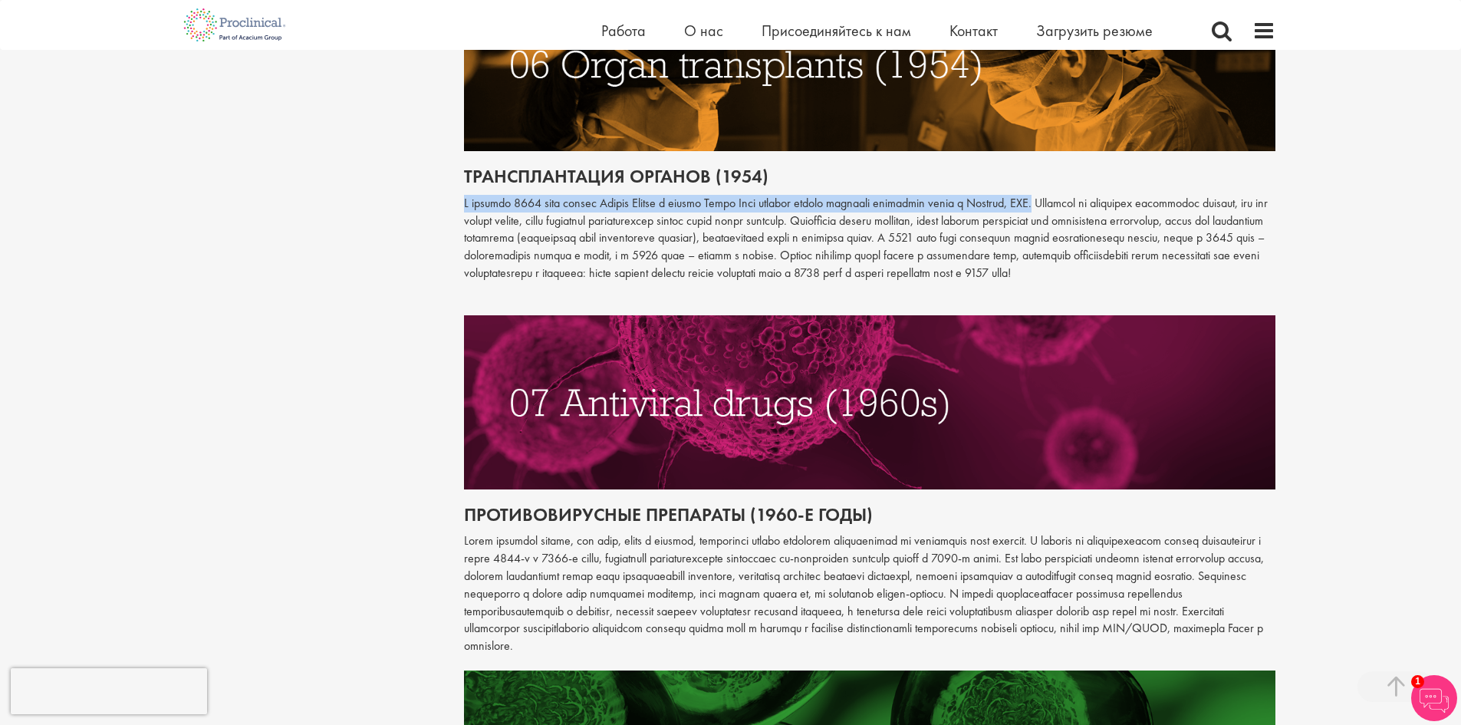
drag, startPoint x: 465, startPoint y: 258, endPoint x: 1118, endPoint y: 254, distance: 653.2
click at [1118, 254] on font at bounding box center [866, 238] width 804 height 86
drag, startPoint x: 1193, startPoint y: 304, endPoint x: 1219, endPoint y: 337, distance: 41.4
click at [1219, 282] on p at bounding box center [869, 238] width 811 height 87
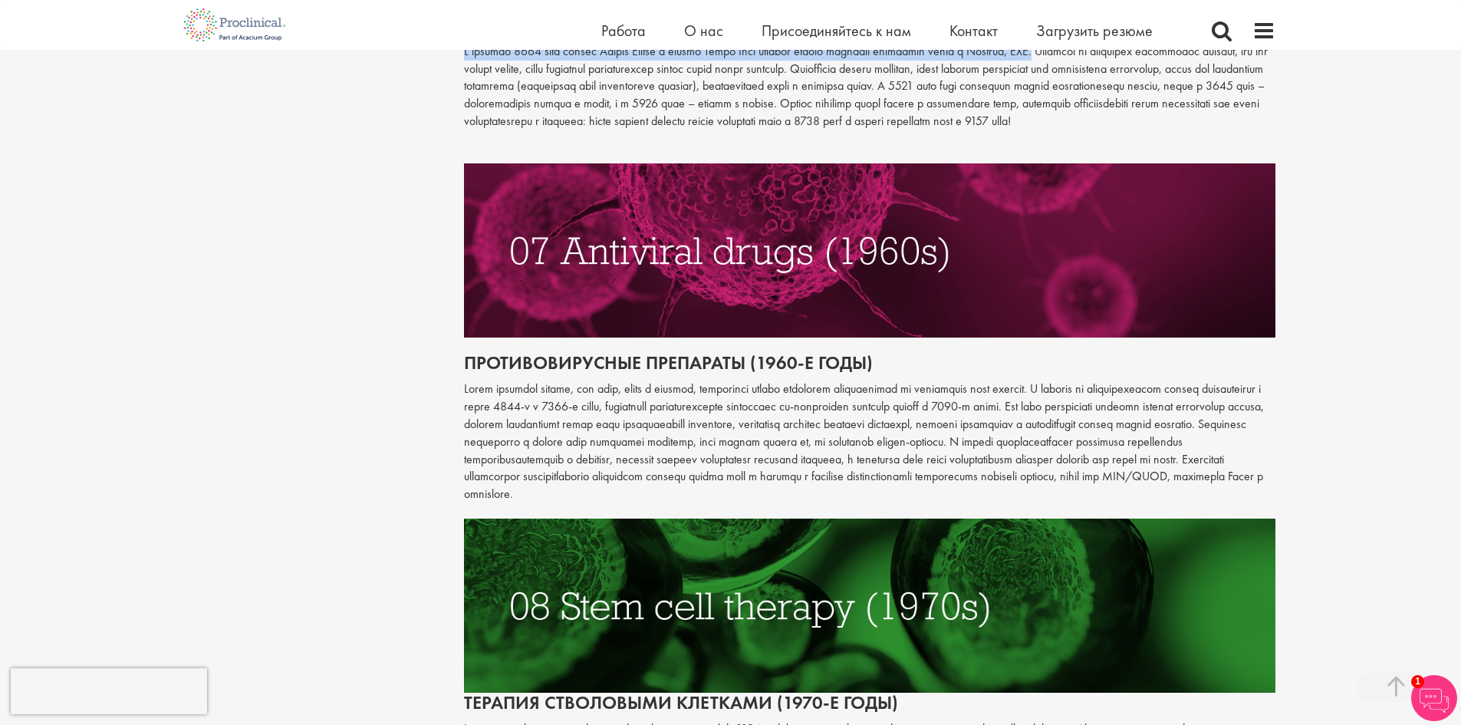
scroll to position [2872, 0]
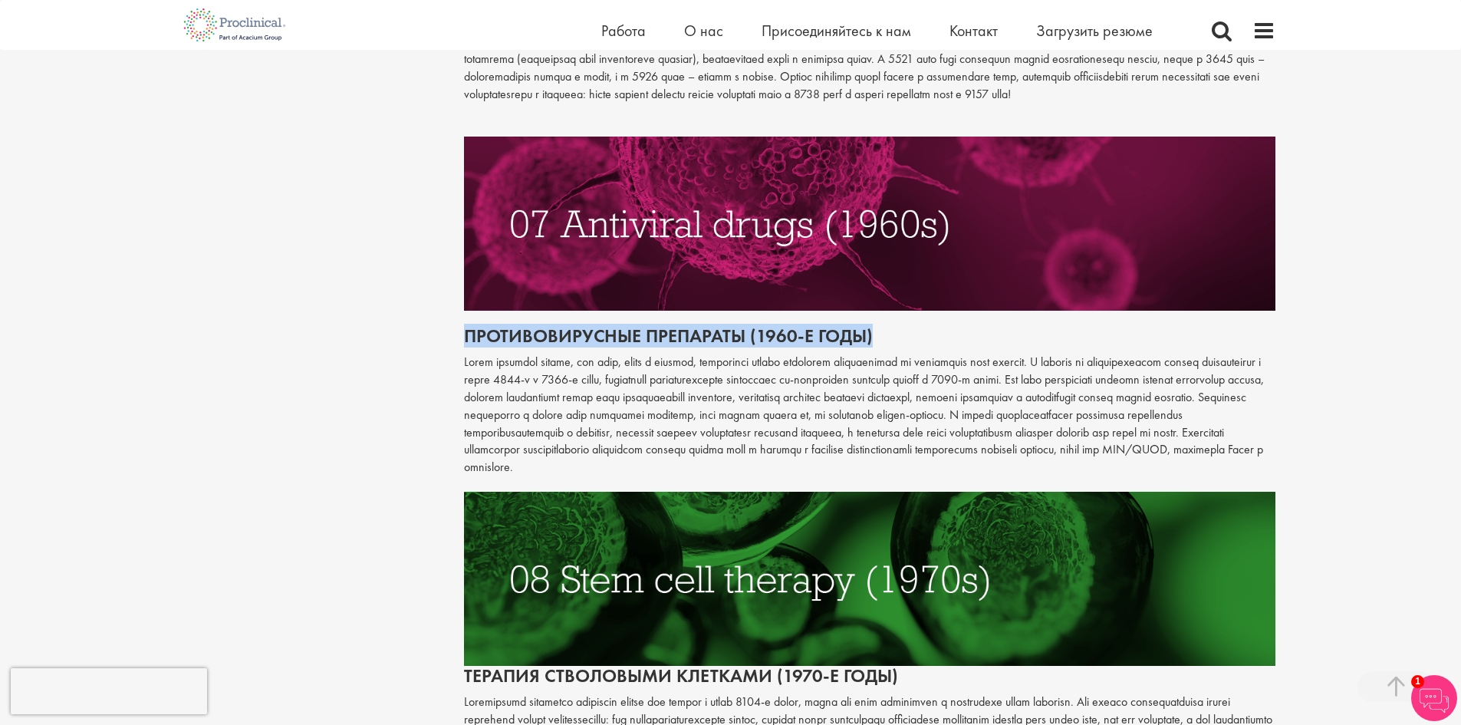
drag, startPoint x: 463, startPoint y: 403, endPoint x: 917, endPoint y: 415, distance: 454.1
drag, startPoint x: 852, startPoint y: 514, endPoint x: 1129, endPoint y: 534, distance: 278.3
click at [1129, 476] on p at bounding box center [869, 414] width 811 height 123
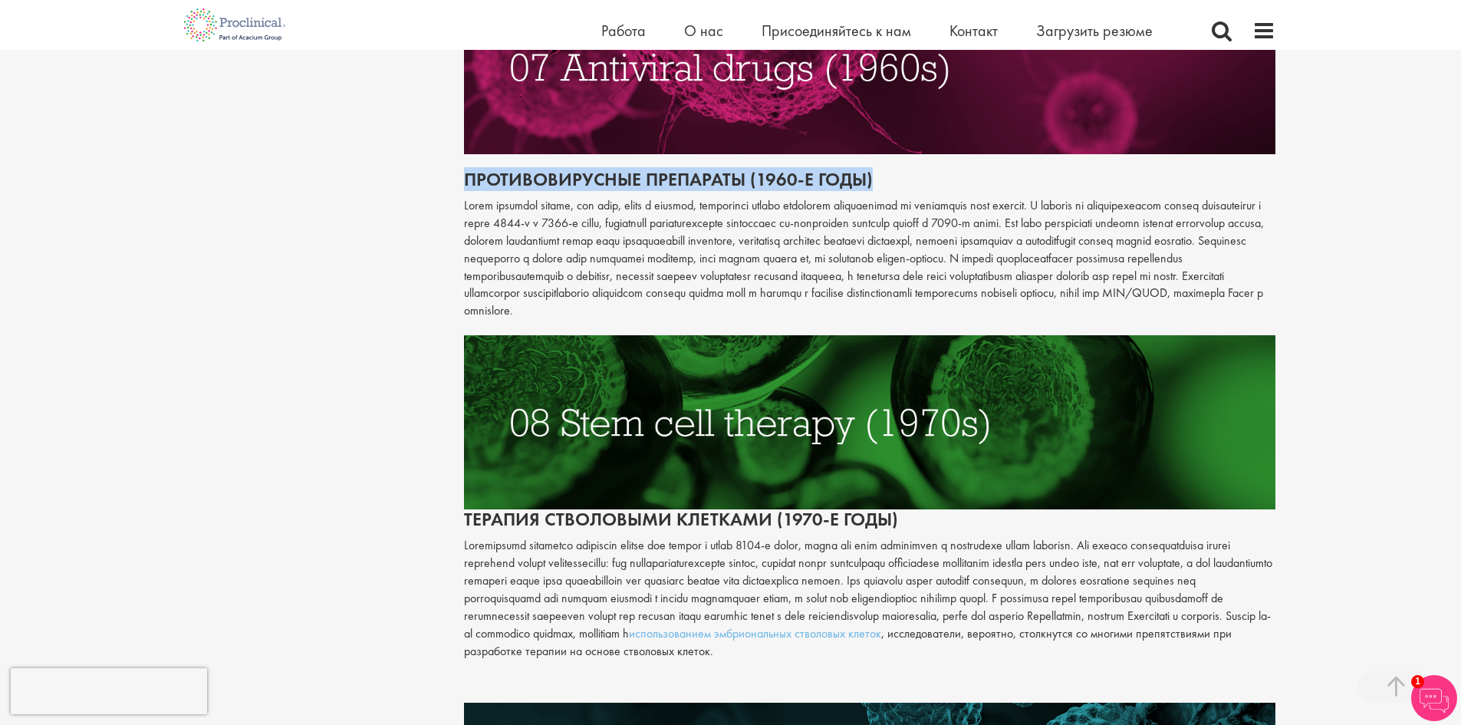
scroll to position [3230, 0]
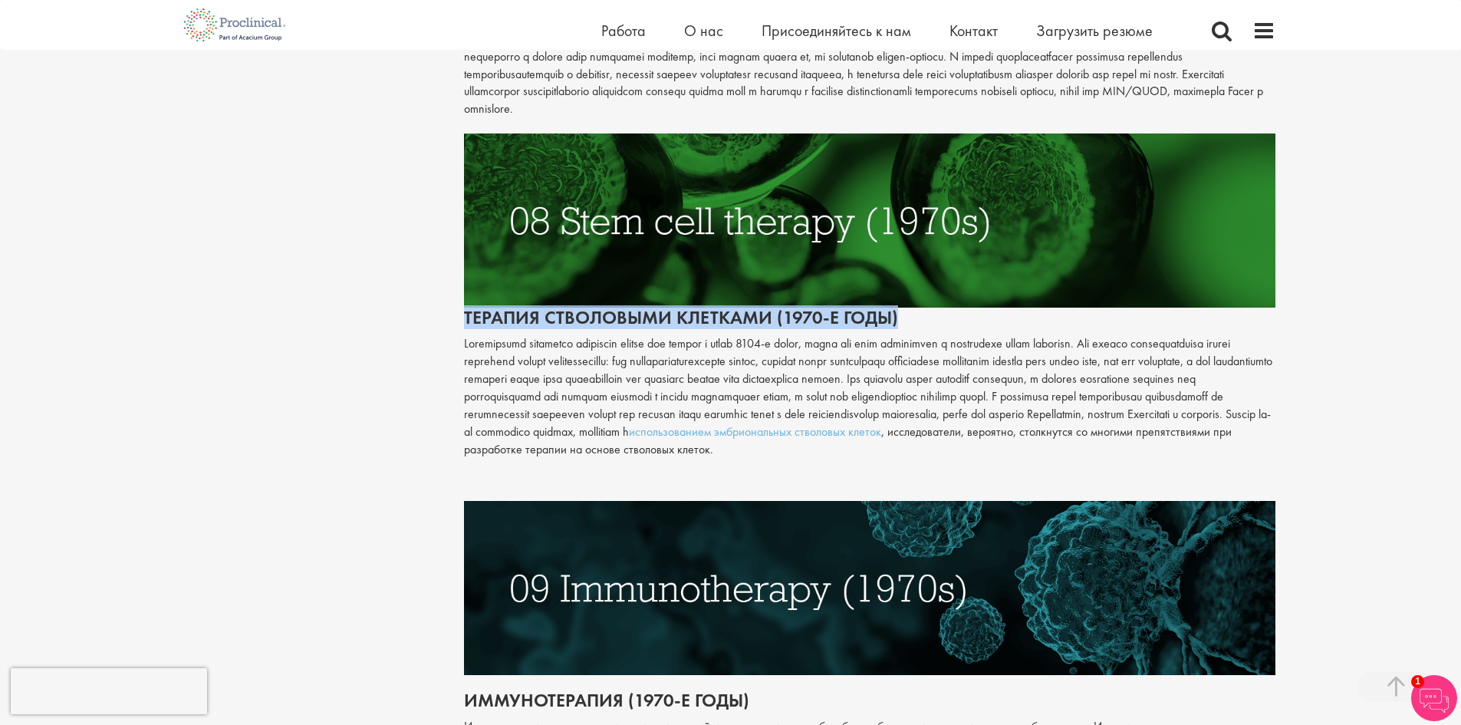
drag, startPoint x: 472, startPoint y: 380, endPoint x: 925, endPoint y: 381, distance: 453.9
drag, startPoint x: 465, startPoint y: 416, endPoint x: 1240, endPoint y: 527, distance: 782.4
click at [1240, 458] on p "использованием эмбриональных стволовых клеток , исследователи, вероятно, столкн…" at bounding box center [869, 396] width 811 height 123
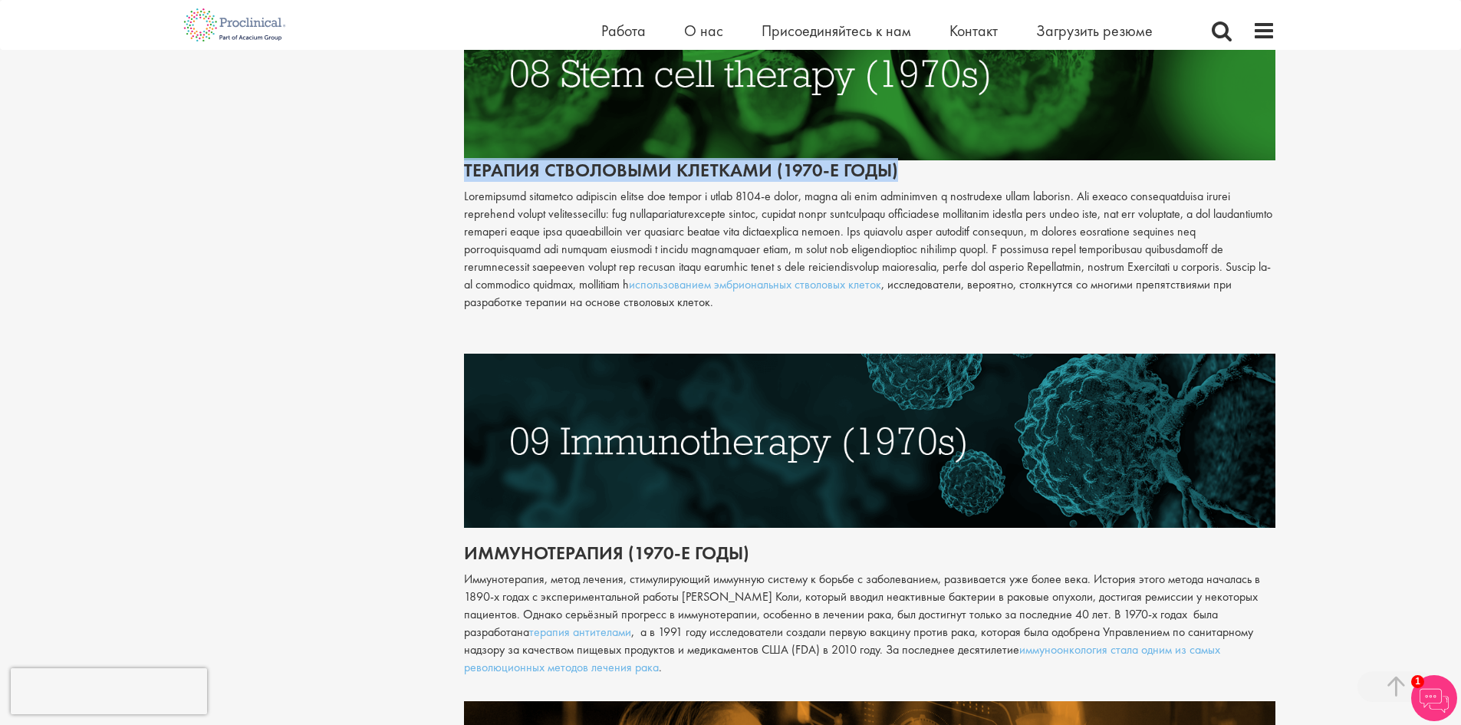
scroll to position [3587, 0]
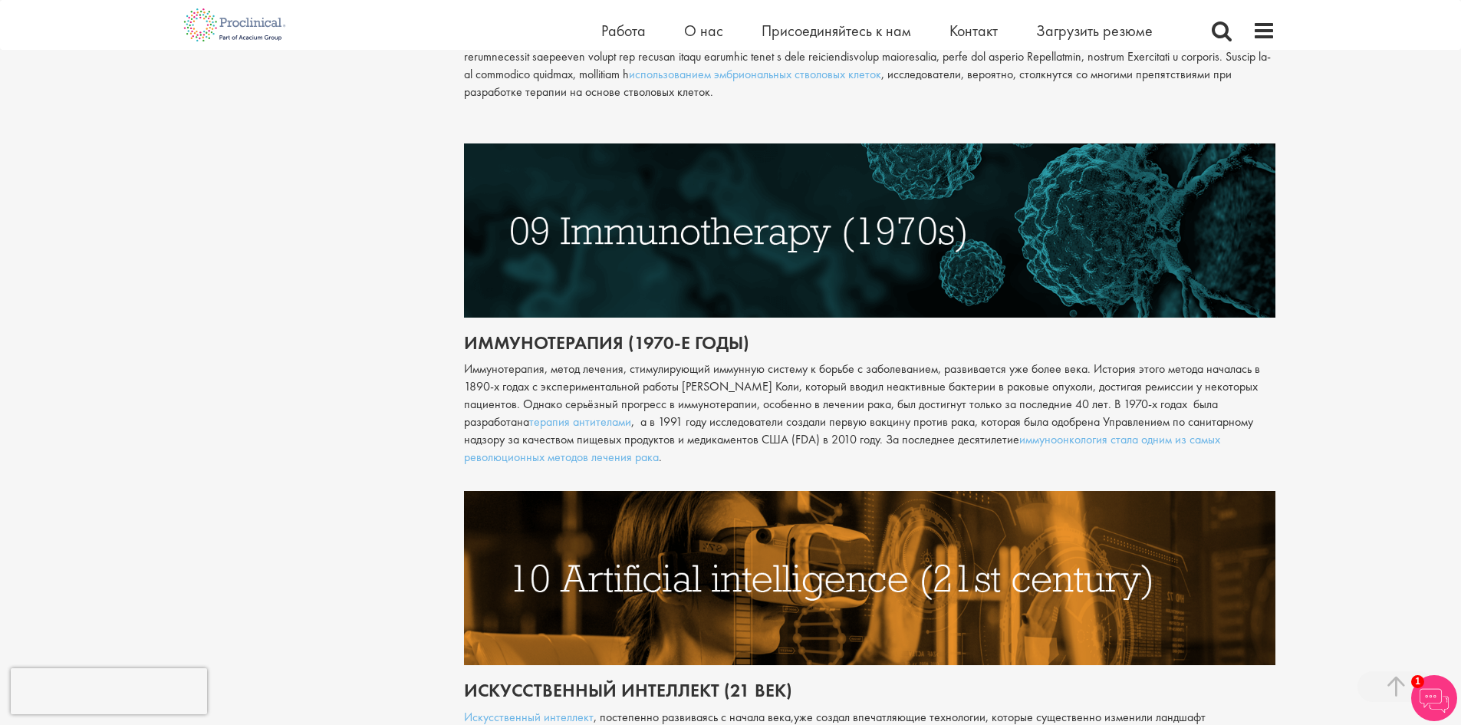
drag, startPoint x: 467, startPoint y: 412, endPoint x: 761, endPoint y: 532, distance: 317.8
click at [761, 532] on div "Противовирусные препараты (1960-е годы) Терапия стволовыми клетками (1970-е год…" at bounding box center [869, 160] width 811 height 1528
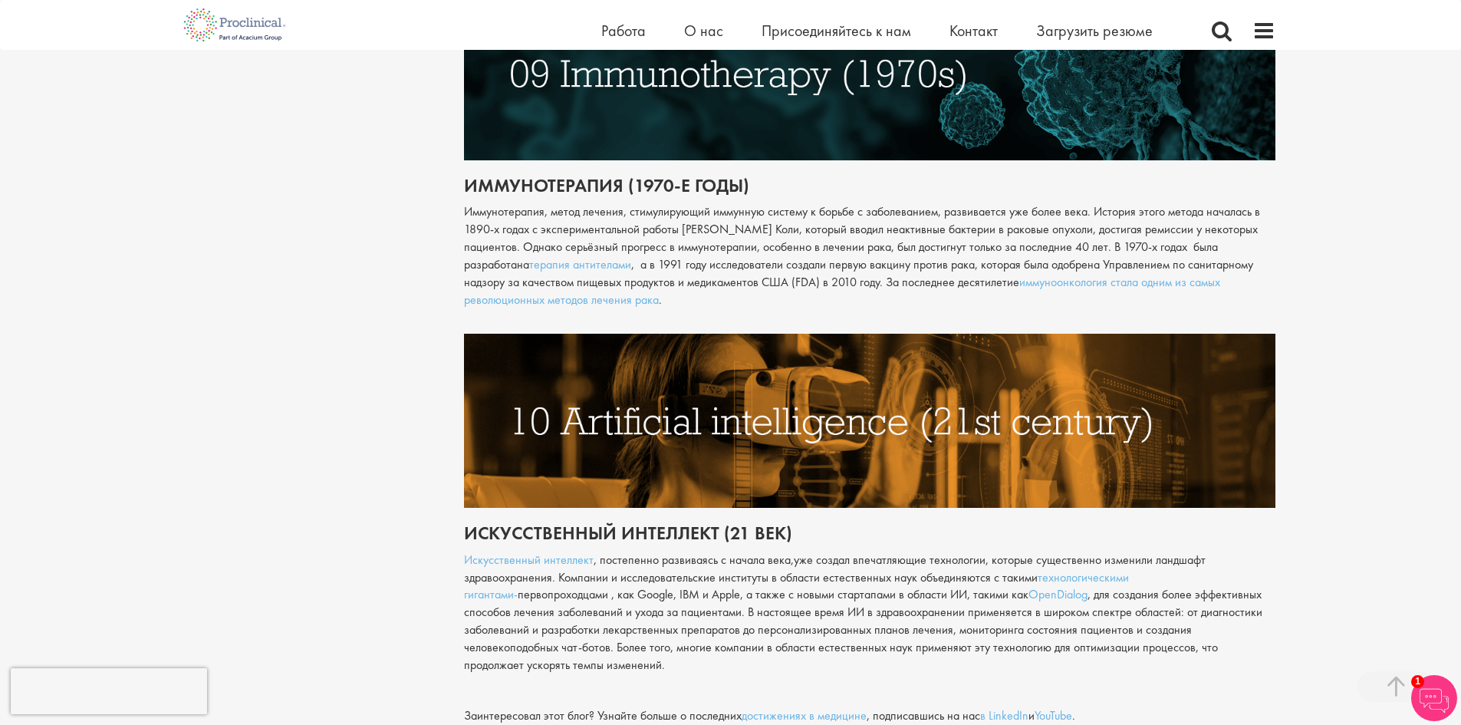
scroll to position [3945, 0]
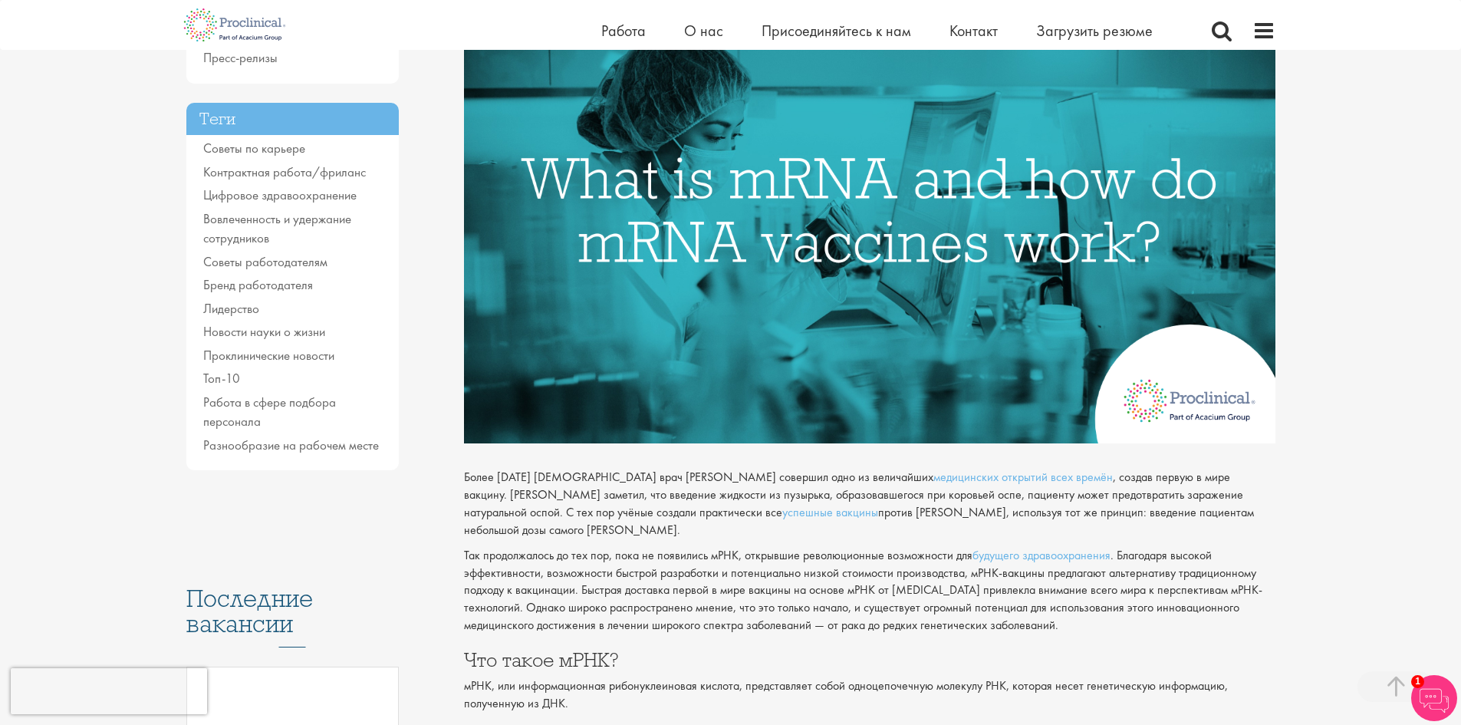
scroll to position [358, 0]
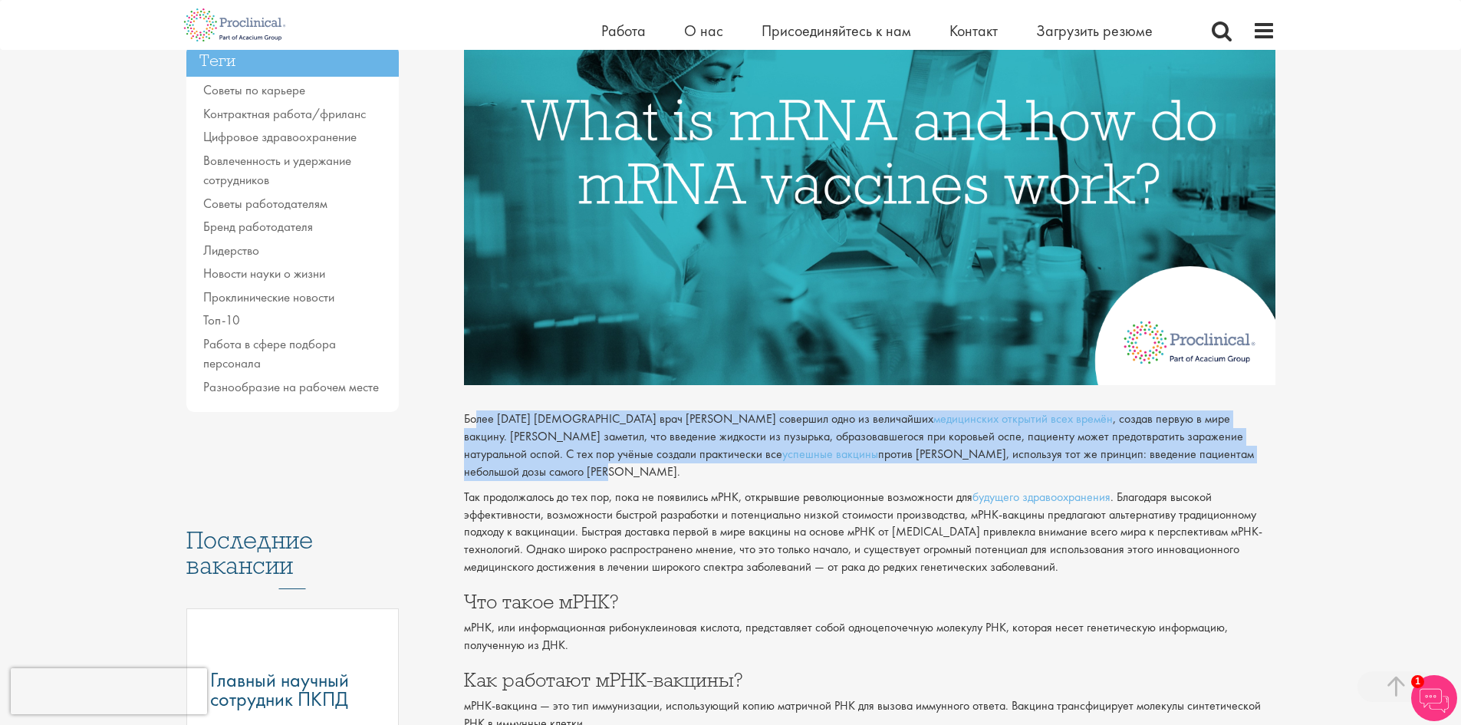
drag, startPoint x: 461, startPoint y: 416, endPoint x: 1300, endPoint y: 454, distance: 839.6
copy p "Более 200 лет назад британский врач Эдвард Дженнер совершил одно из величайших …"
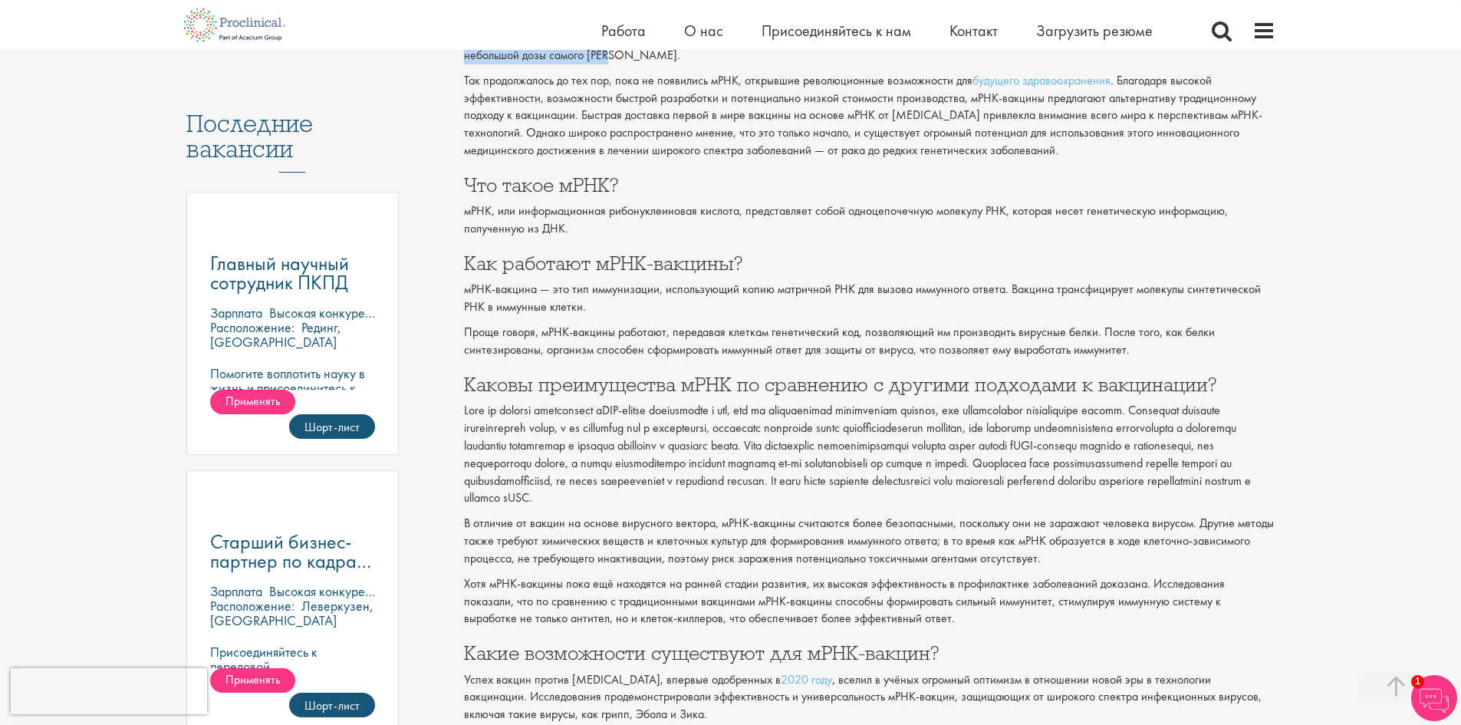
scroll to position [715, 0]
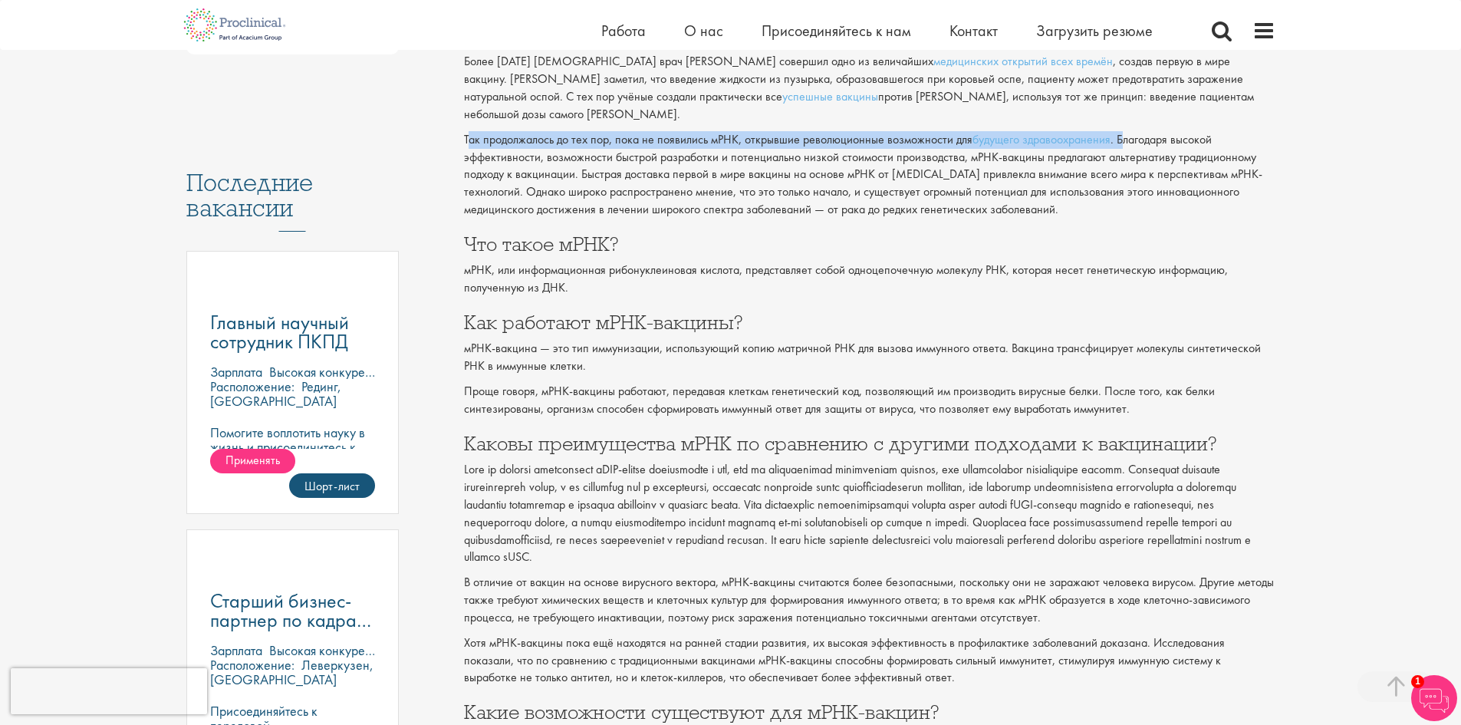
drag, startPoint x: 467, startPoint y: 120, endPoint x: 1123, endPoint y: 124, distance: 656.3
click at [1123, 131] on p "Так продолжалось до тех пор, пока не появились мРНК, открывшие революционные во…" at bounding box center [869, 174] width 811 height 87
drag, startPoint x: 1099, startPoint y: 124, endPoint x: 916, endPoint y: 118, distance: 182.6
copy p "ак продолжалось до тех пор, пока не появились мРНК, открывшие революционные воз…"
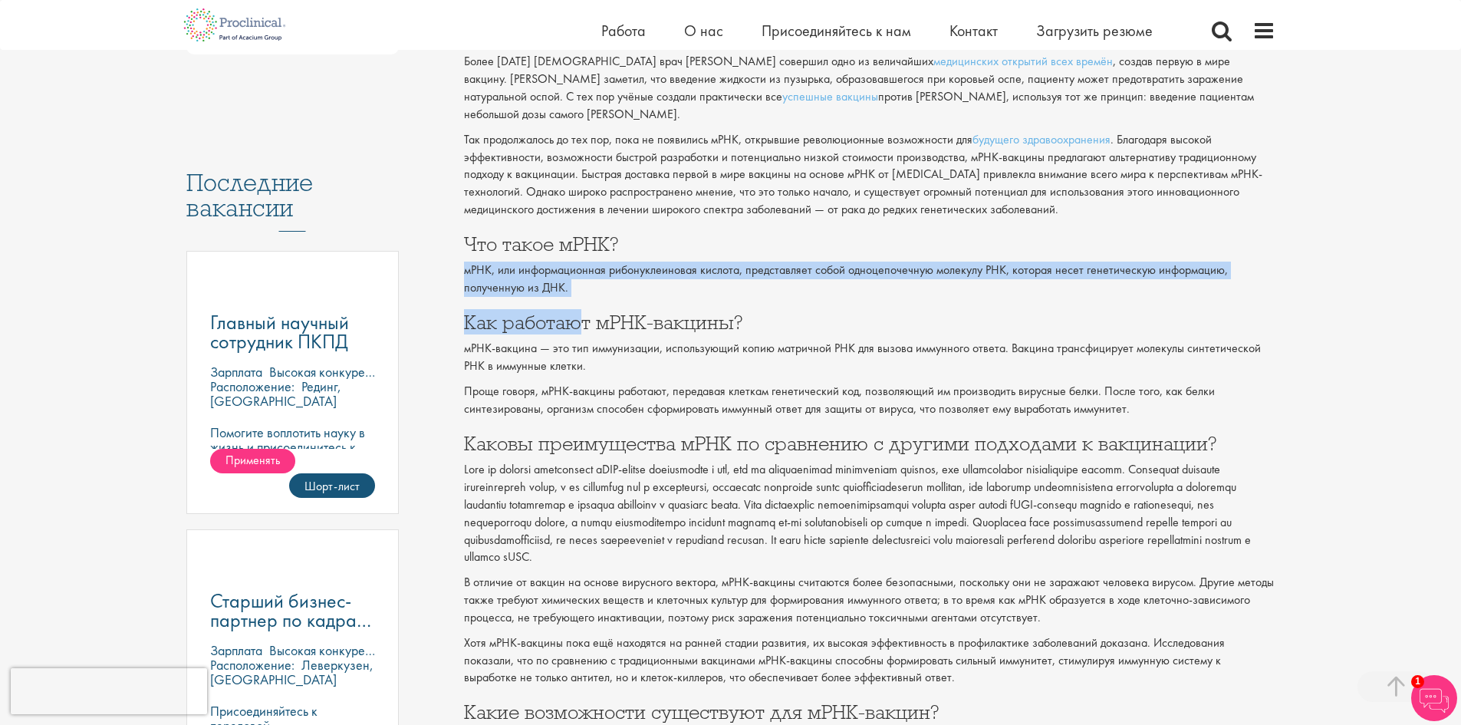
drag, startPoint x: 467, startPoint y: 248, endPoint x: 583, endPoint y: 280, distance: 120.9
click at [583, 280] on div "Что такое мРНК? мРНК, или информационная рибонуклеиновая кислота, представляет …" at bounding box center [869, 636] width 811 height 804
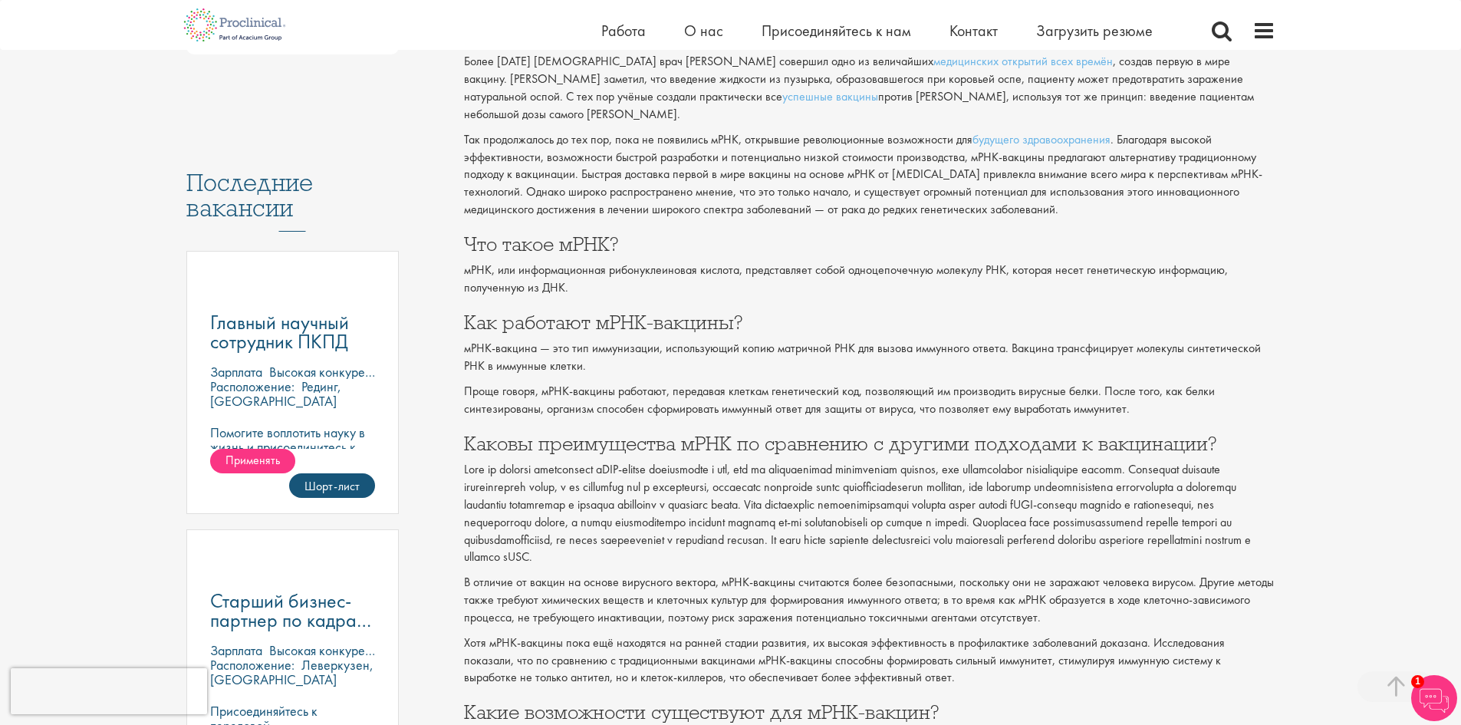
click at [450, 240] on div "Типы контента [PERSON_NAME] Блоги Путеводители Видео Инфографика Примеры случае…" at bounding box center [314, 132] width 278 height 1352
drag, startPoint x: 465, startPoint y: 252, endPoint x: 568, endPoint y: 272, distance: 104.7
click at [568, 272] on font "мРНК, или информационная рибонуклеиновая кислота, представляет собой одноцепоче…" at bounding box center [846, 278] width 764 height 34
copy font "мРНК, или информационная рибонуклеиновая кислота, представляет собой одноцепоче…"
